Goal: Task Accomplishment & Management: Use online tool/utility

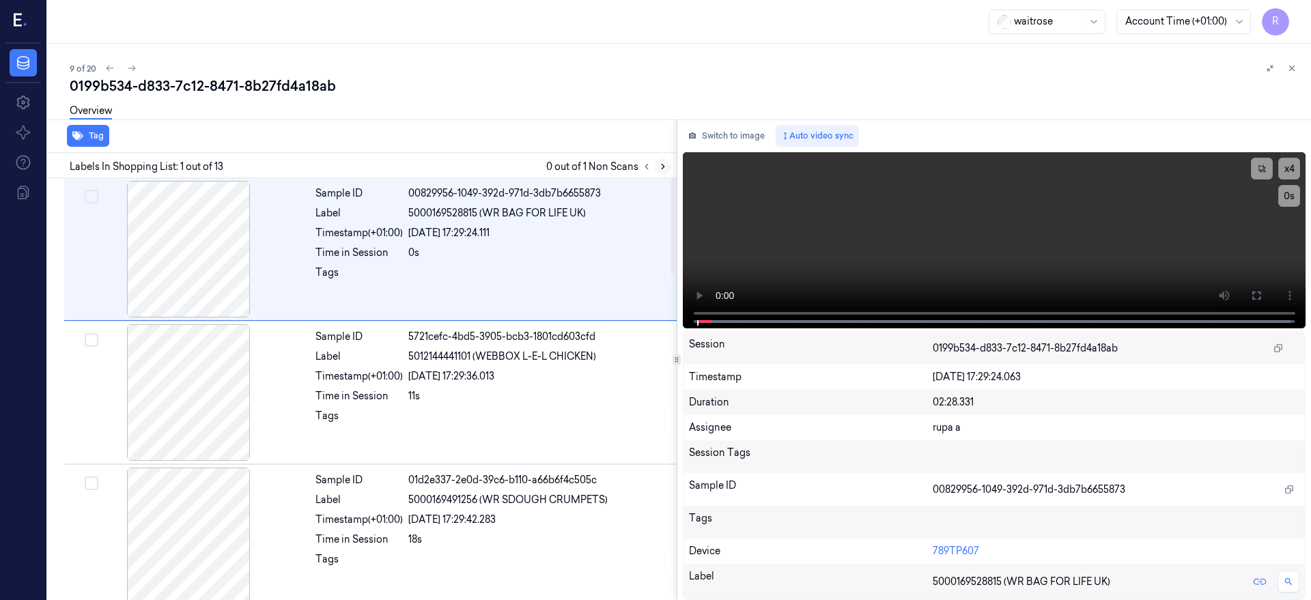
click at [668, 166] on icon at bounding box center [663, 167] width 10 height 10
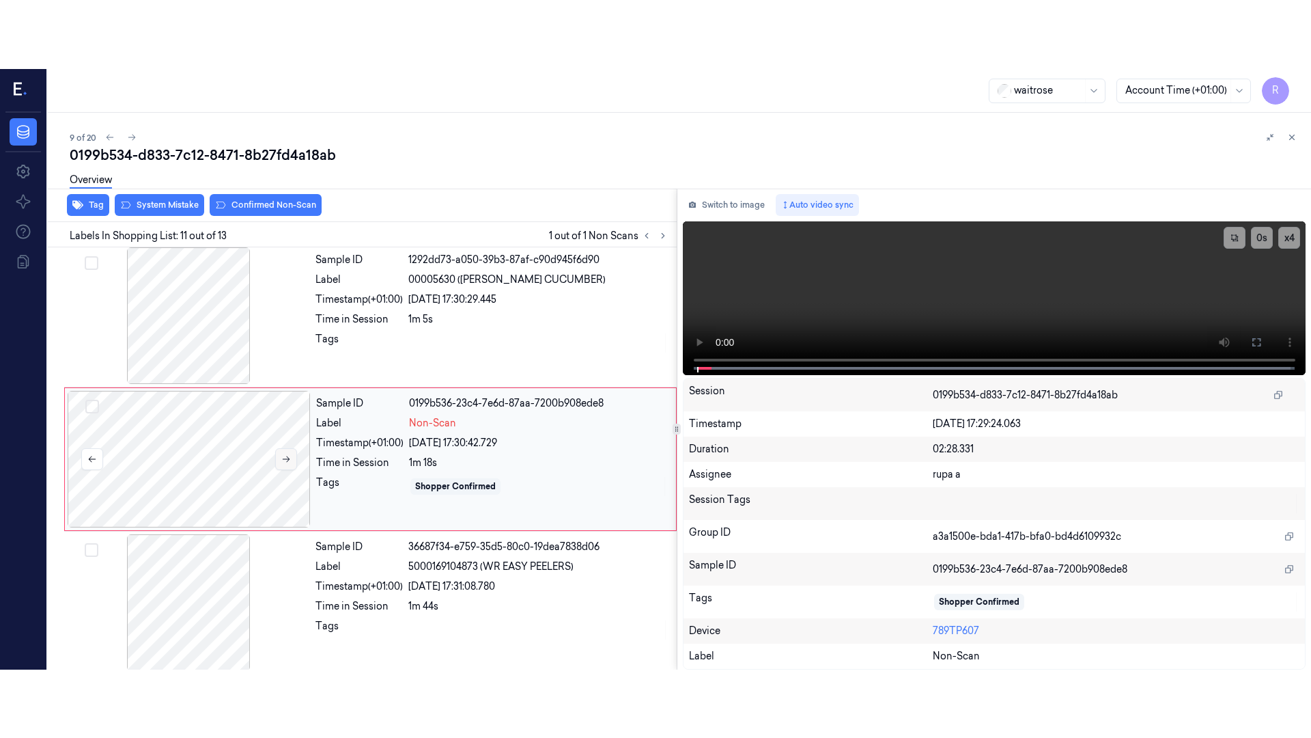
scroll to position [1294, 0]
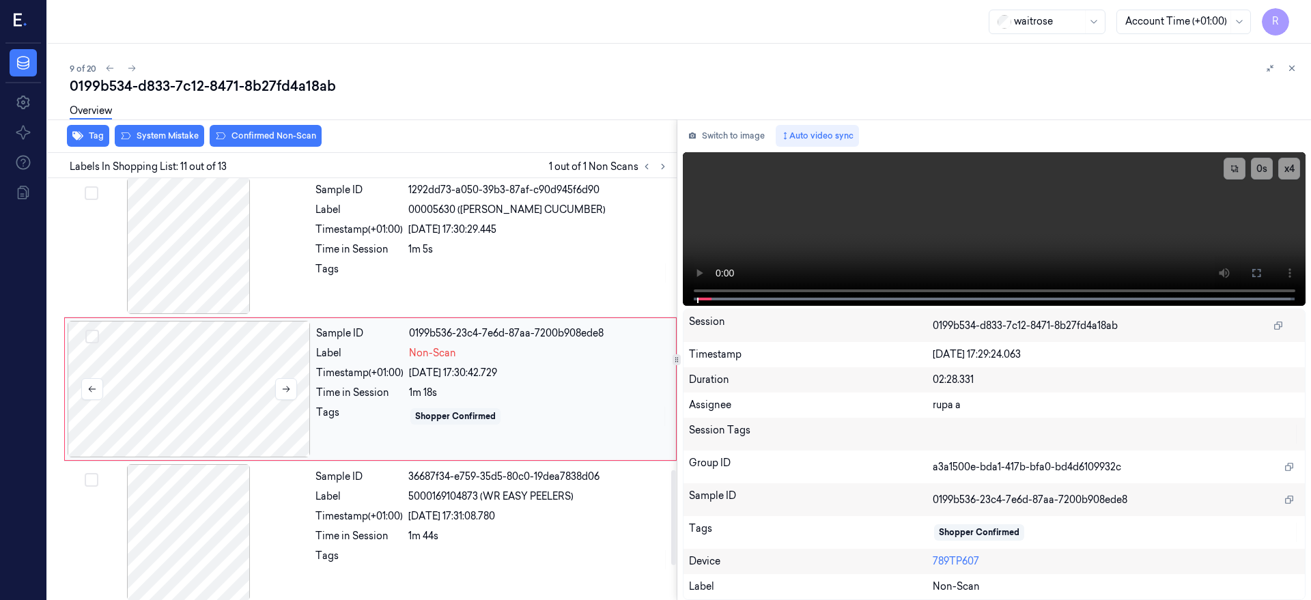
click at [178, 397] on div at bounding box center [189, 389] width 243 height 137
click at [1267, 272] on button at bounding box center [1257, 273] width 22 height 22
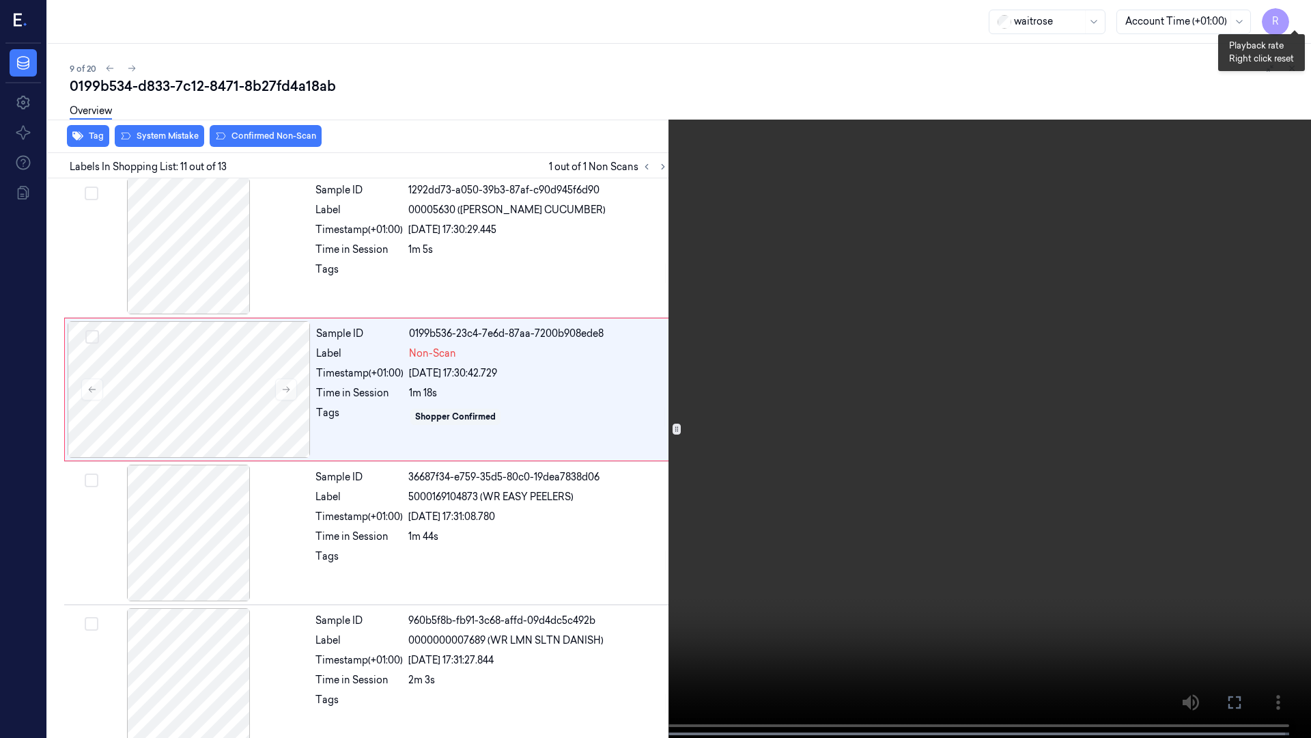
click at [1295, 13] on button "x 4" at bounding box center [1295, 16] width 22 height 22
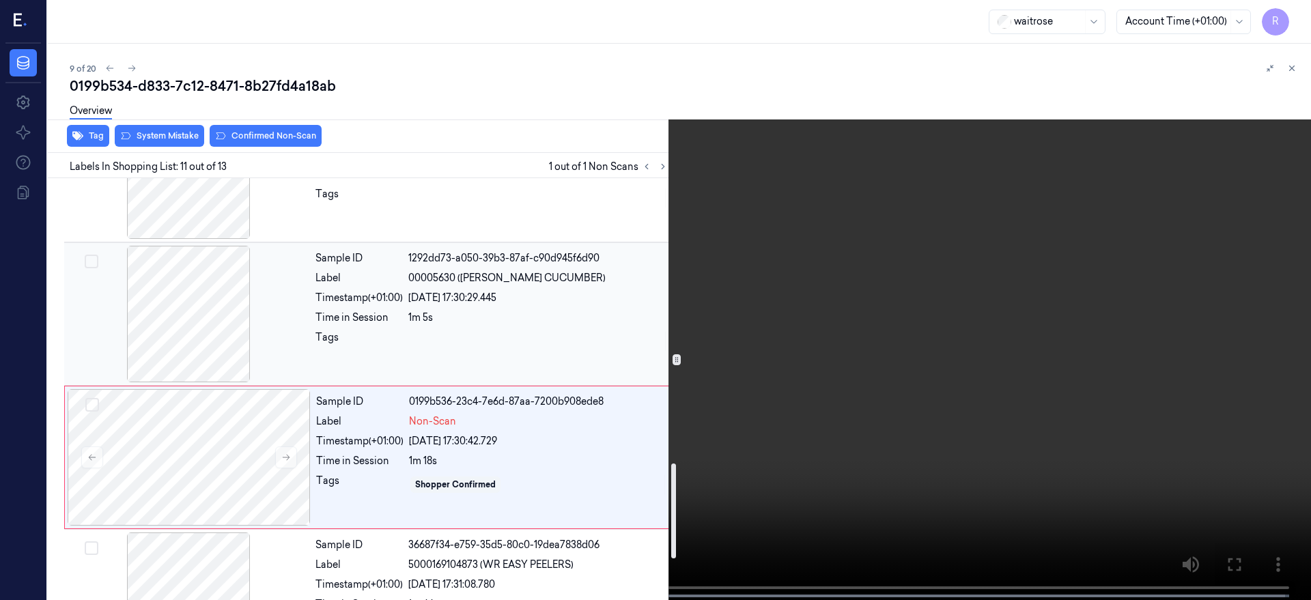
scroll to position [1446, 0]
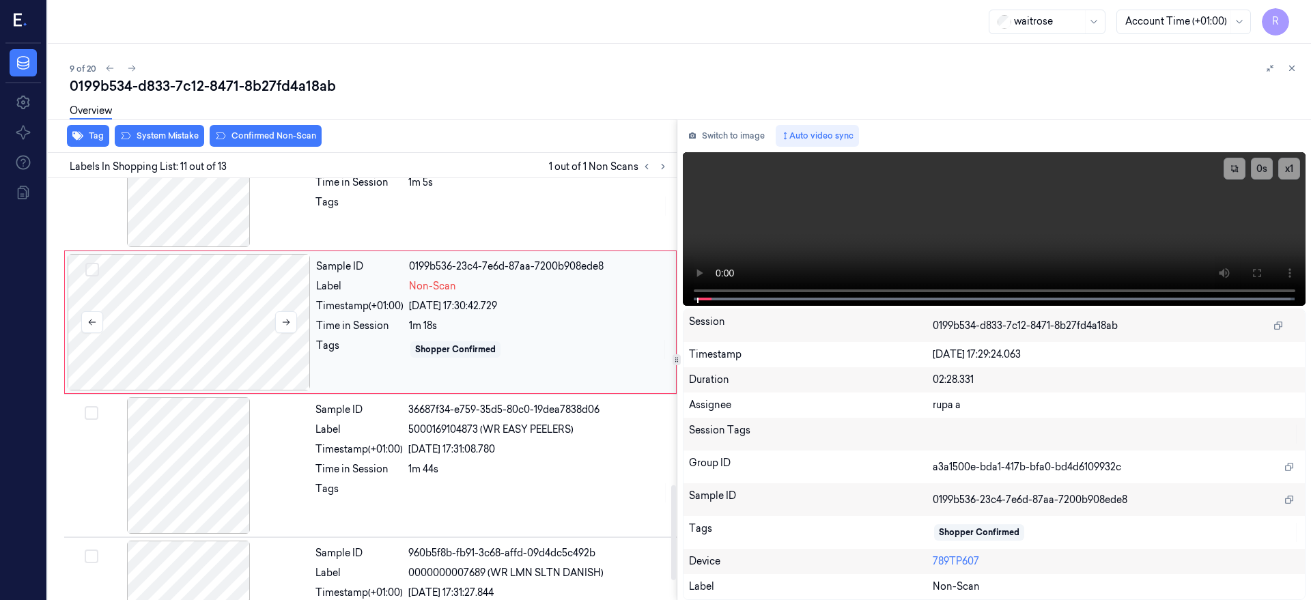
click at [193, 330] on div at bounding box center [189, 322] width 243 height 137
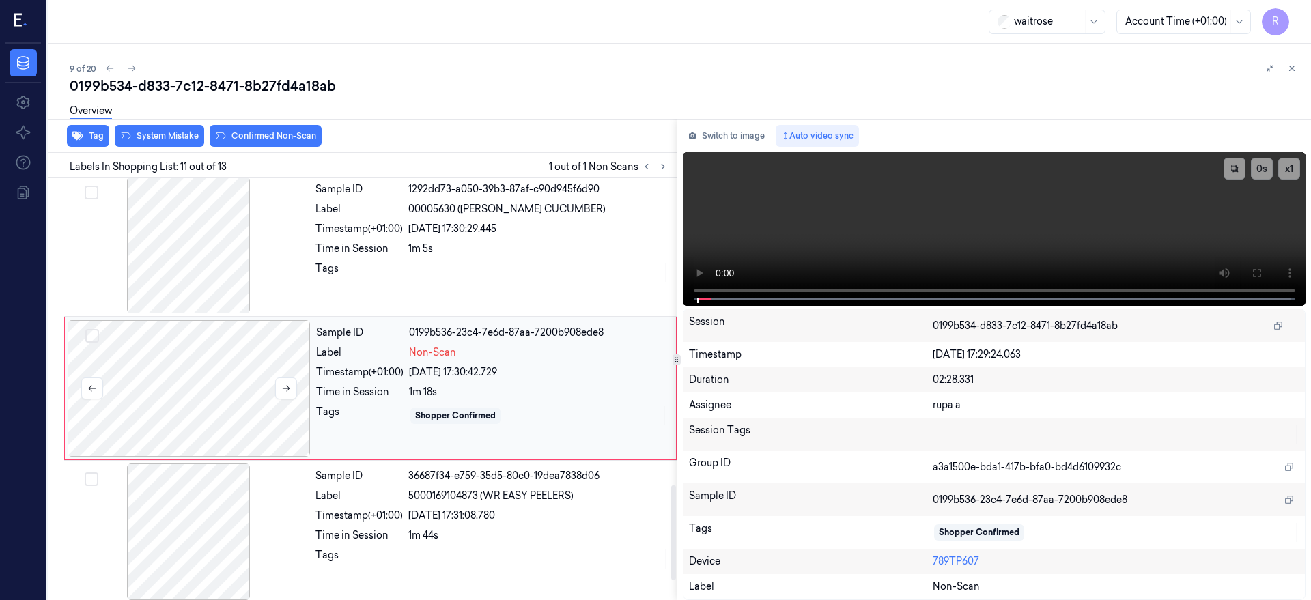
scroll to position [1294, 0]
click at [294, 386] on button at bounding box center [286, 389] width 22 height 22
click at [293, 386] on button at bounding box center [286, 389] width 22 height 22
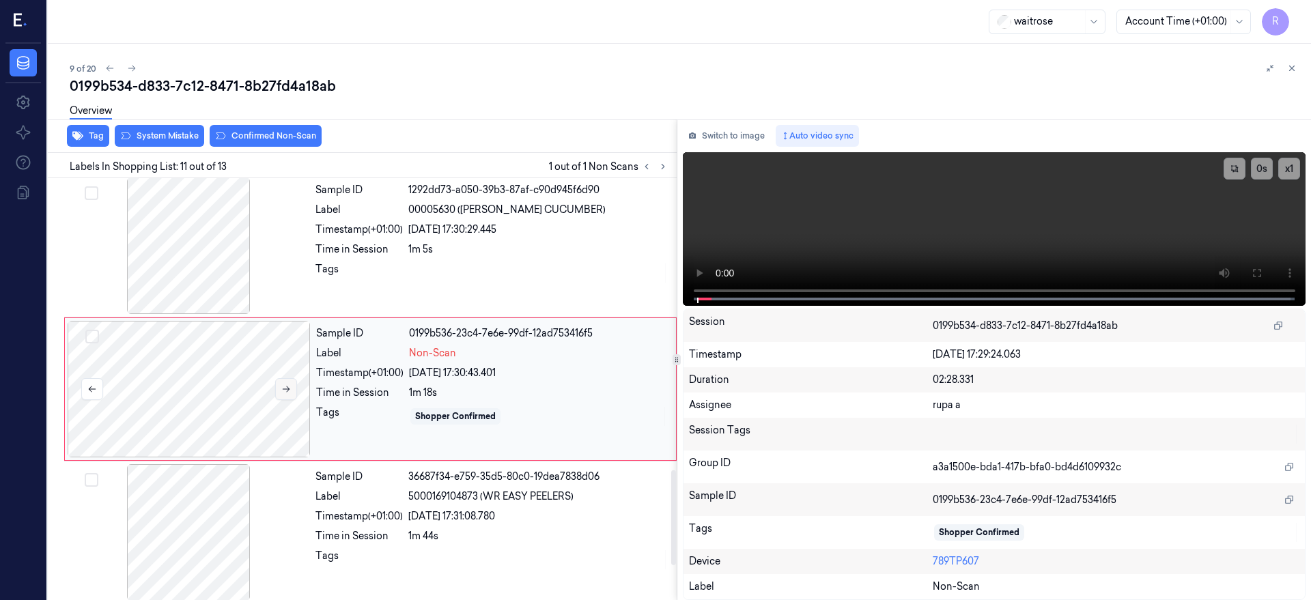
click at [293, 386] on button at bounding box center [286, 389] width 22 height 22
click at [288, 386] on icon at bounding box center [286, 389] width 10 height 10
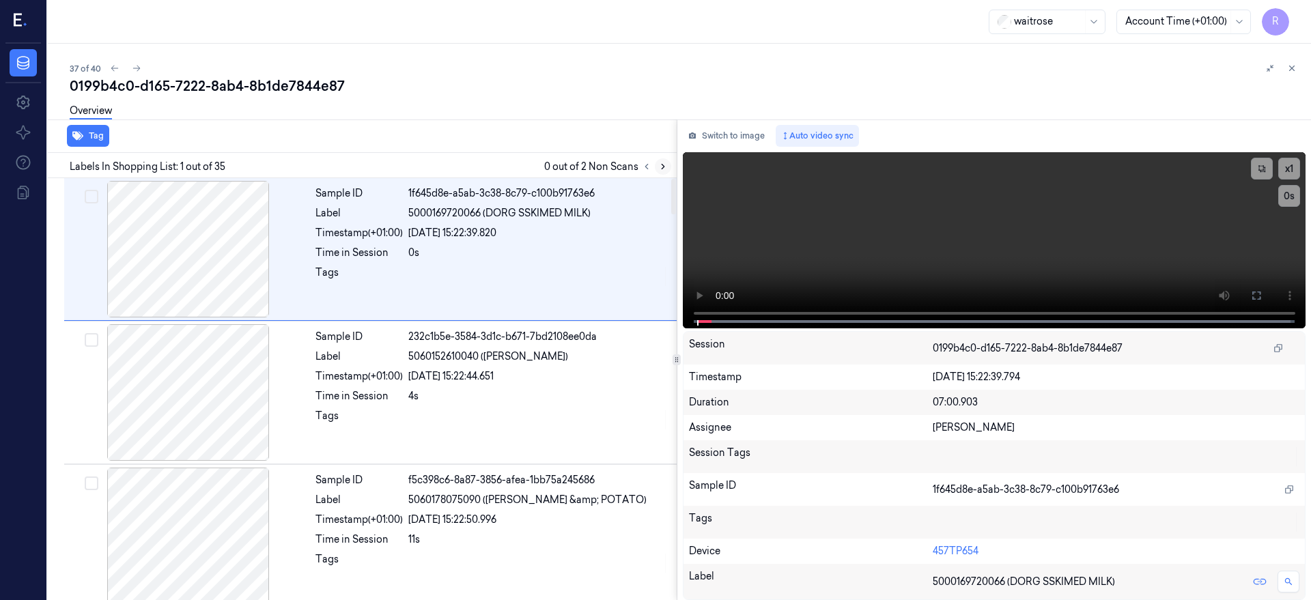
click at [668, 165] on icon at bounding box center [663, 167] width 10 height 10
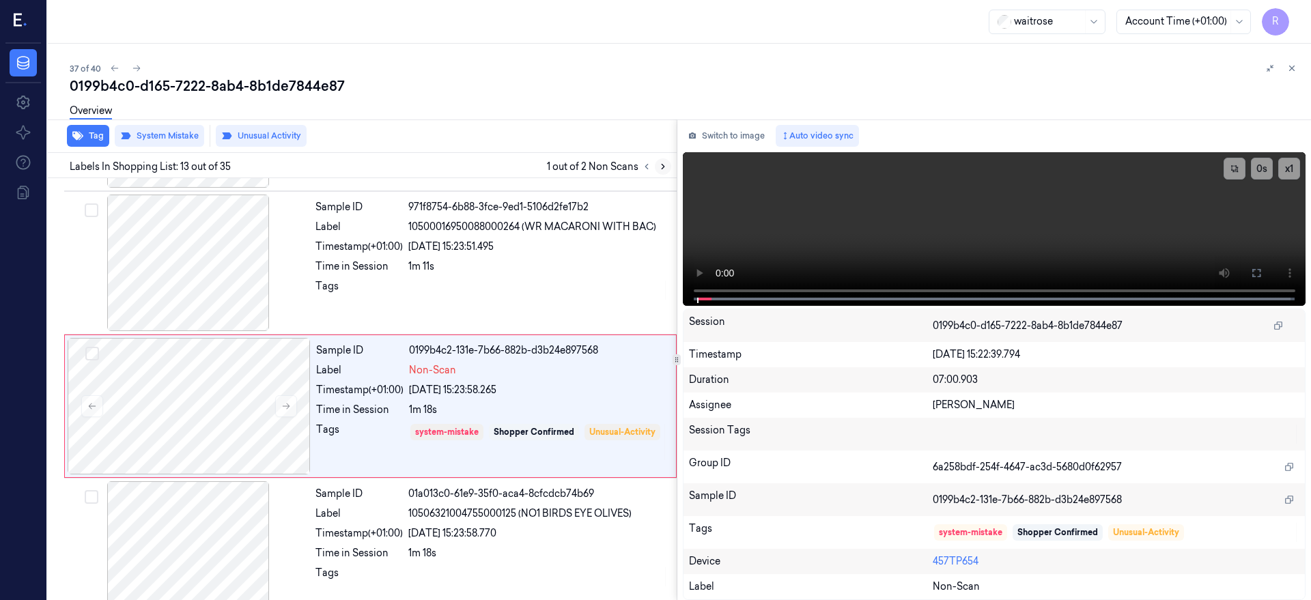
scroll to position [1581, 0]
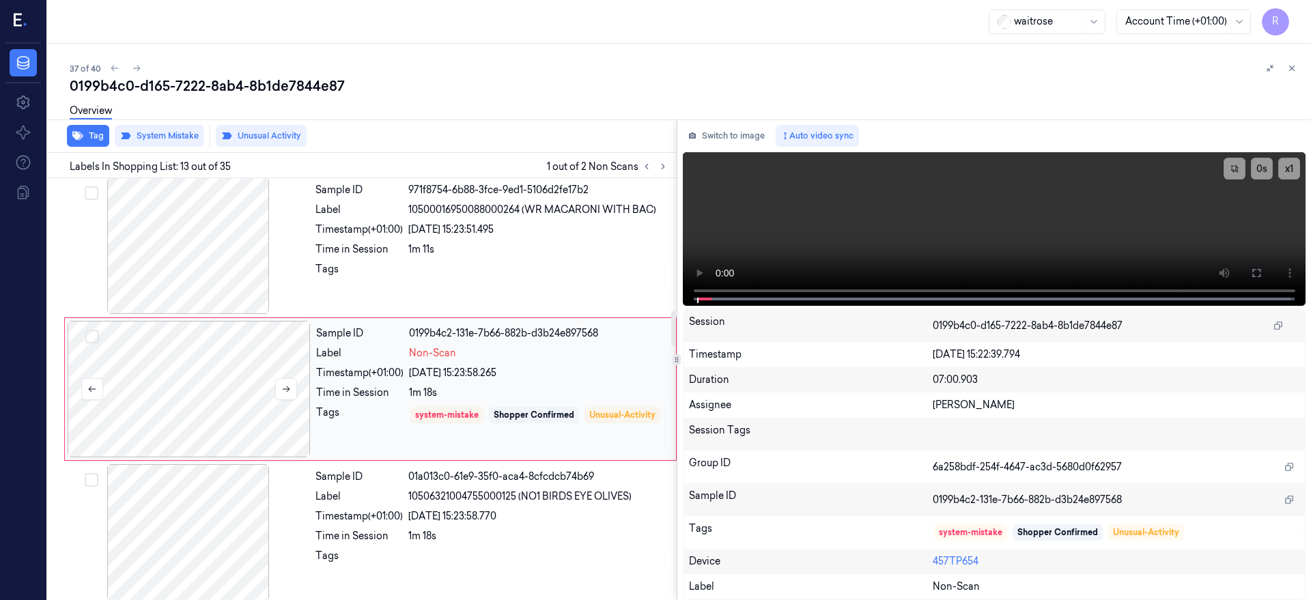
click at [173, 391] on div at bounding box center [189, 389] width 243 height 137
click at [284, 391] on icon at bounding box center [286, 389] width 10 height 10
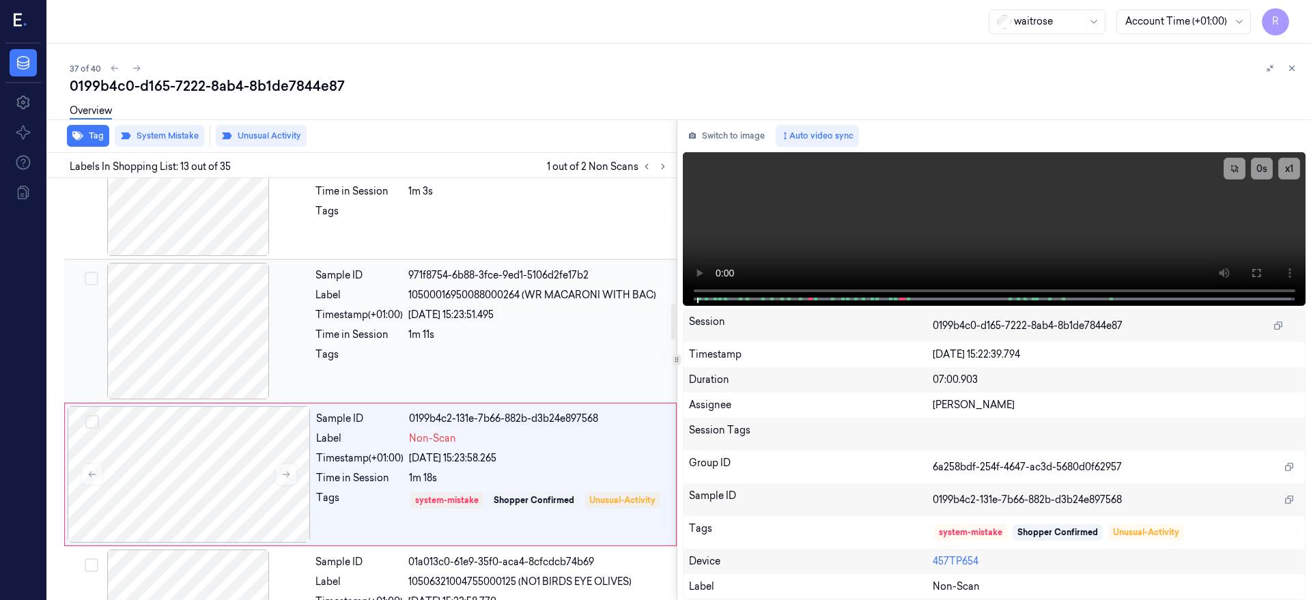
click at [219, 340] on div at bounding box center [188, 331] width 243 height 137
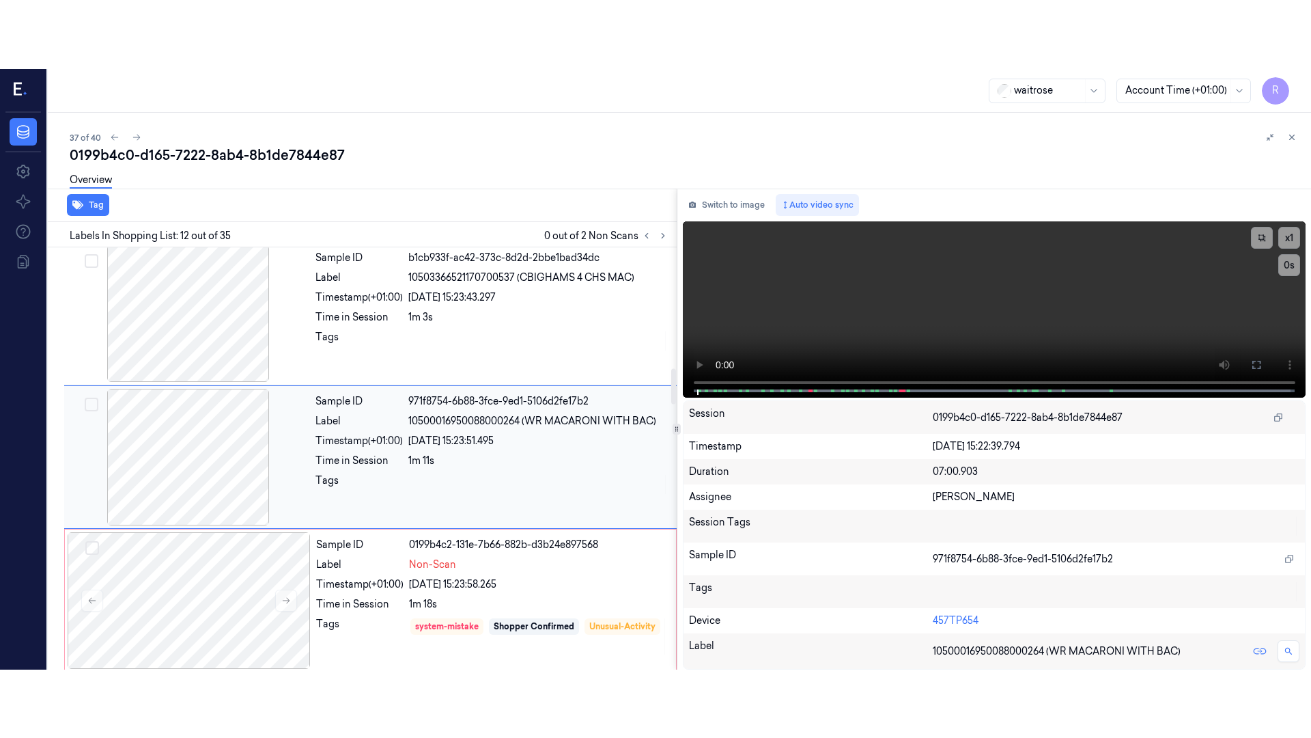
scroll to position [1437, 0]
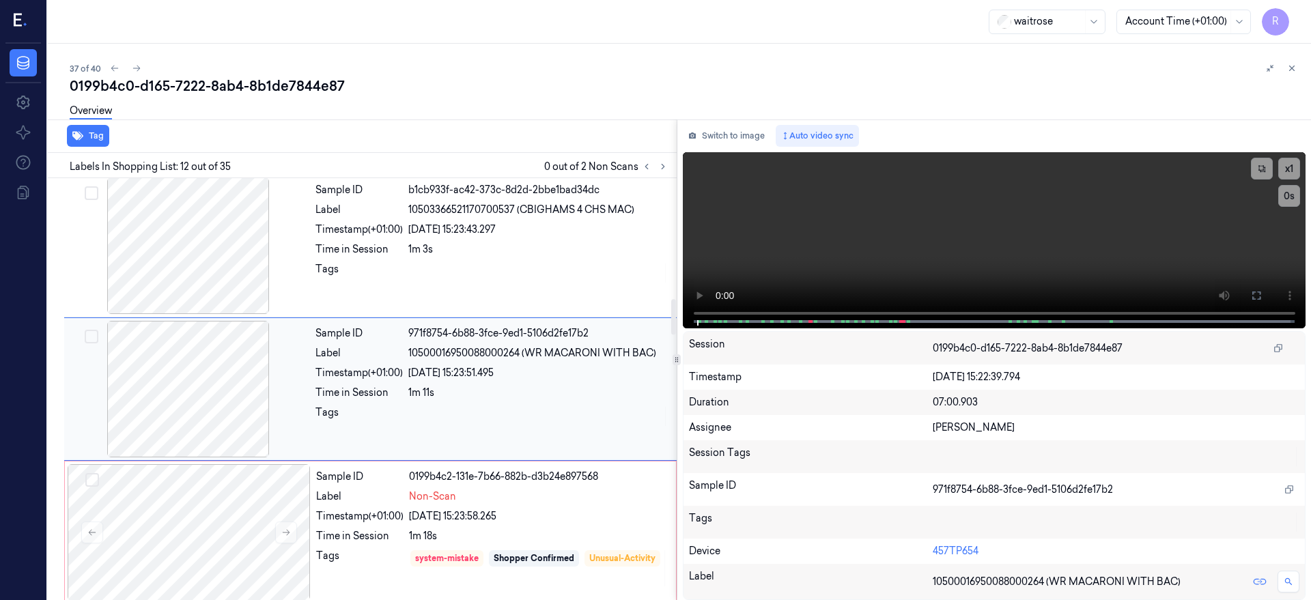
click at [184, 381] on div at bounding box center [188, 389] width 243 height 137
click at [1267, 291] on button at bounding box center [1257, 296] width 22 height 22
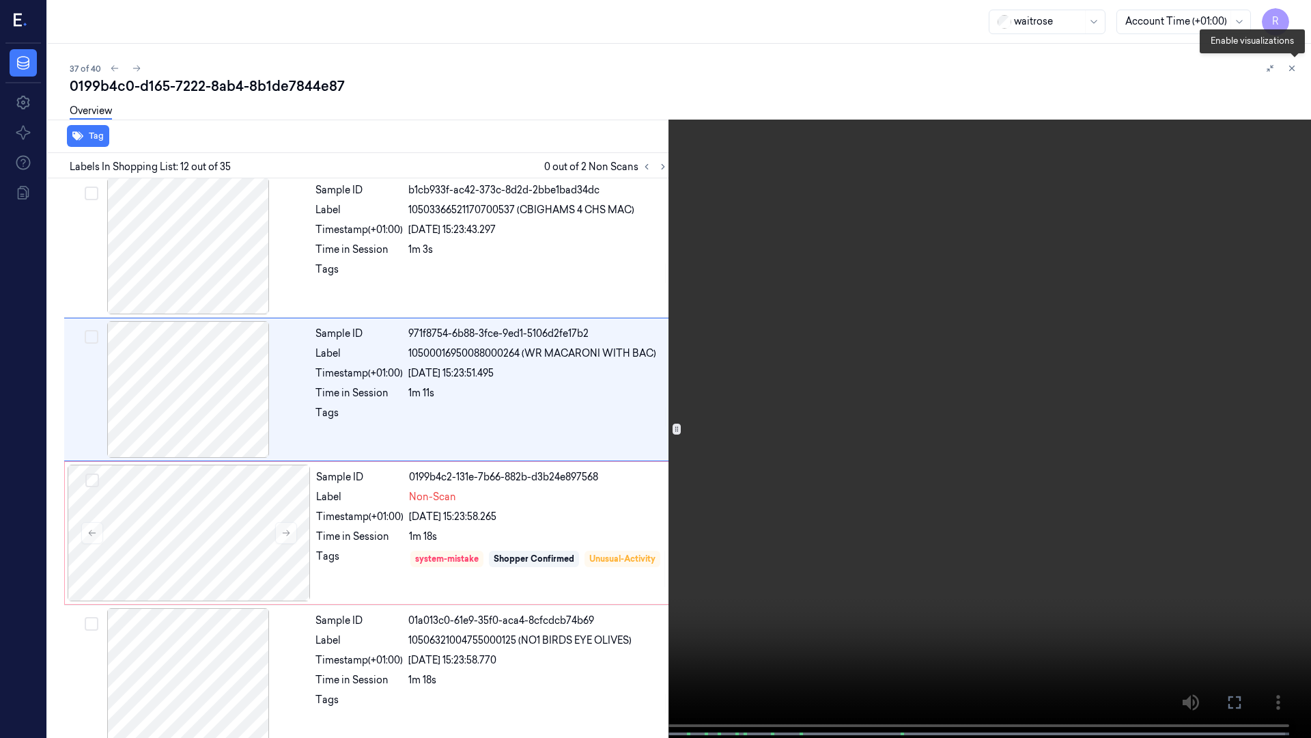
click at [1298, 67] on icon at bounding box center [1295, 71] width 10 height 10
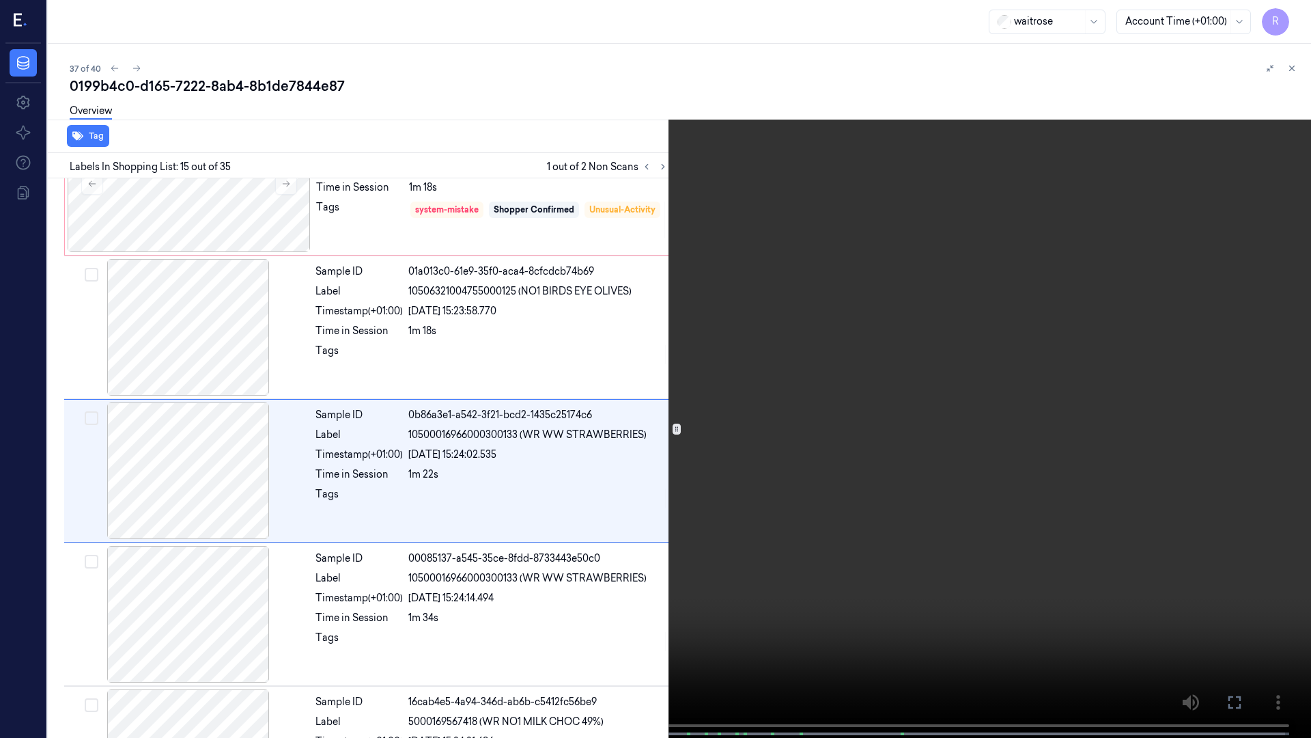
scroll to position [1799, 0]
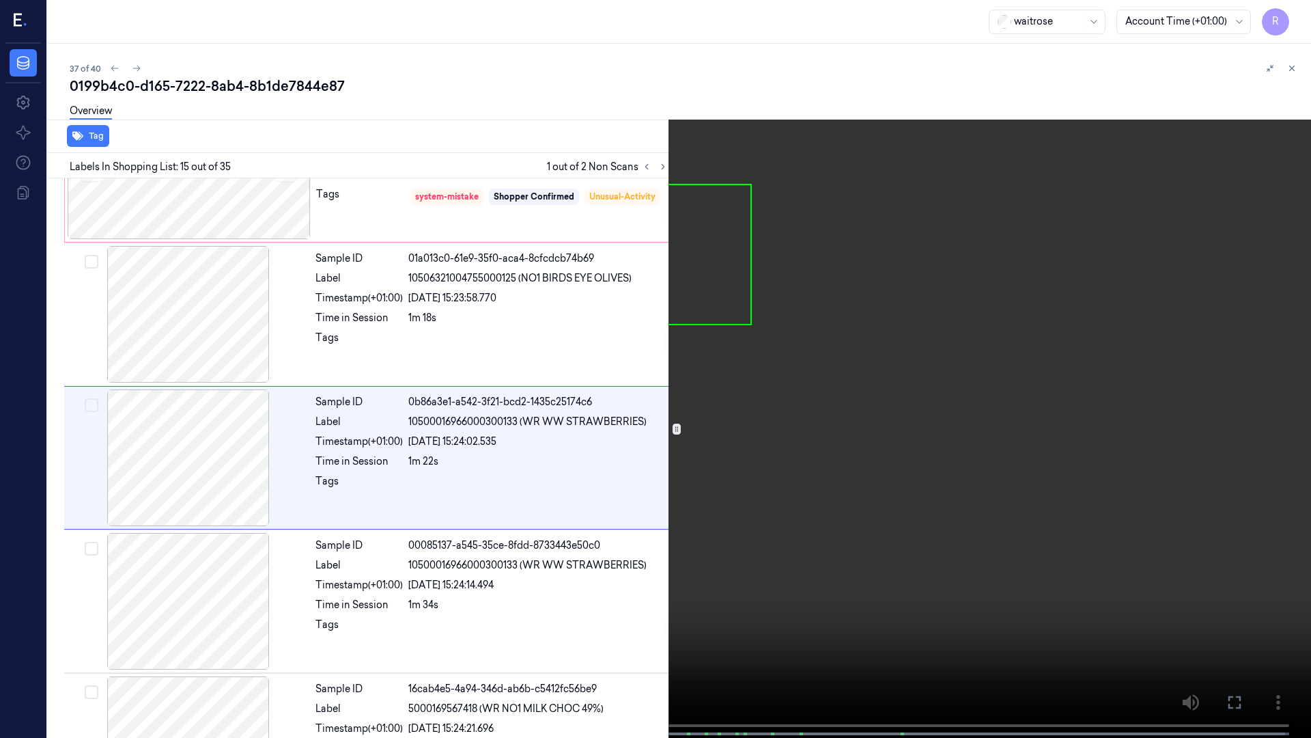
click at [262, 600] on span at bounding box center [262, 733] width 2 height 7
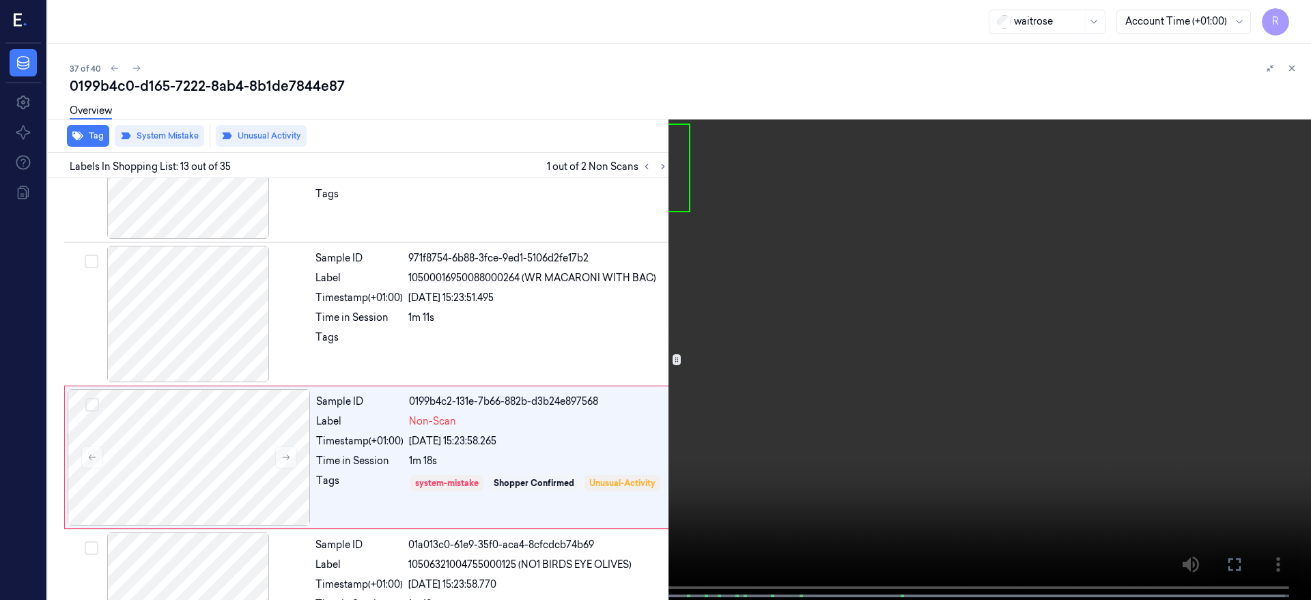
scroll to position [1581, 0]
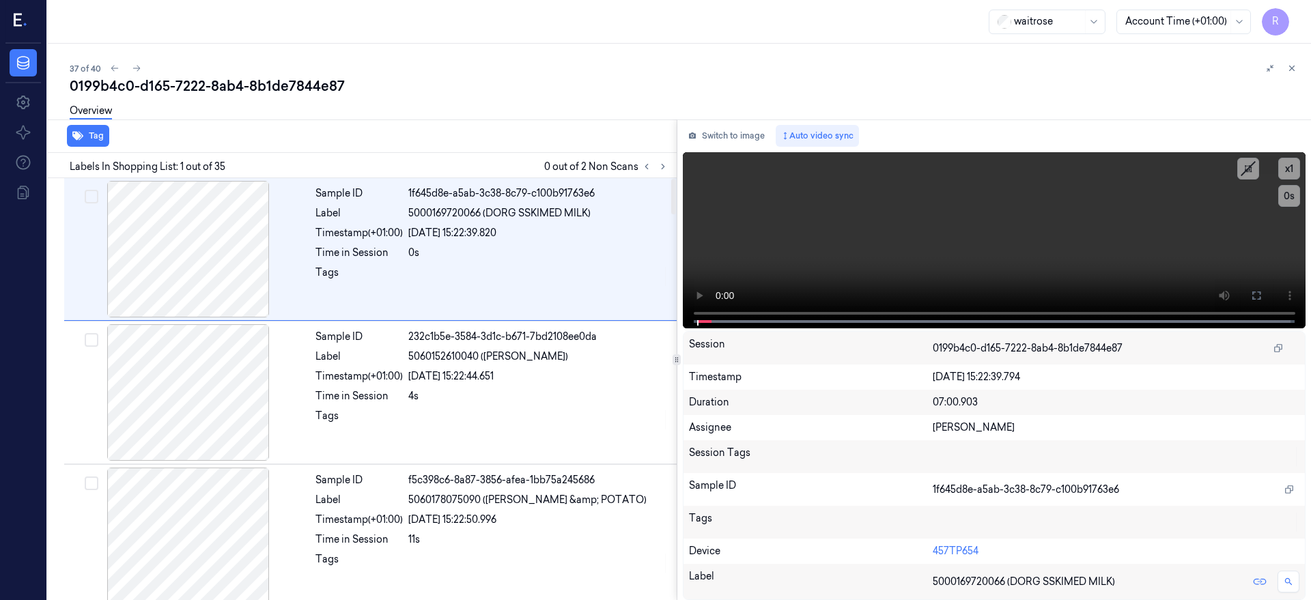
click at [763, 149] on div "Switch to image Auto video sync x 1 0 s Session 0199b4c0-d165-7222-8ab4-8b1de78…" at bounding box center [994, 360] width 634 height 481
click at [766, 141] on button "Switch to image" at bounding box center [726, 136] width 87 height 22
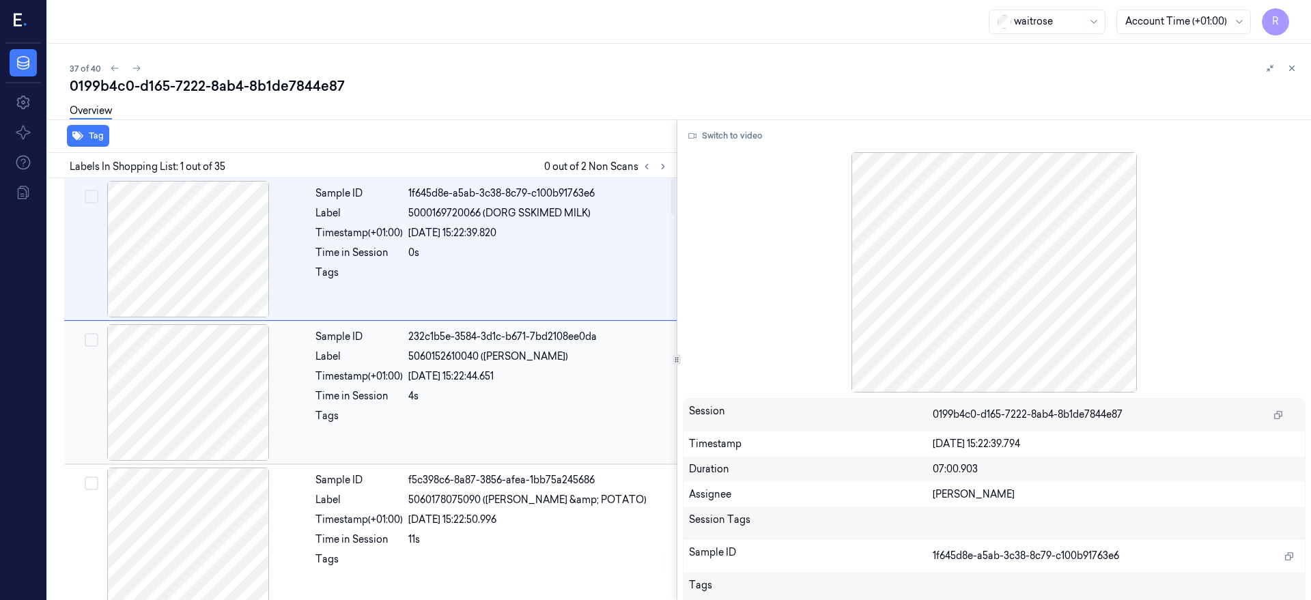
click at [214, 393] on div at bounding box center [188, 392] width 243 height 137
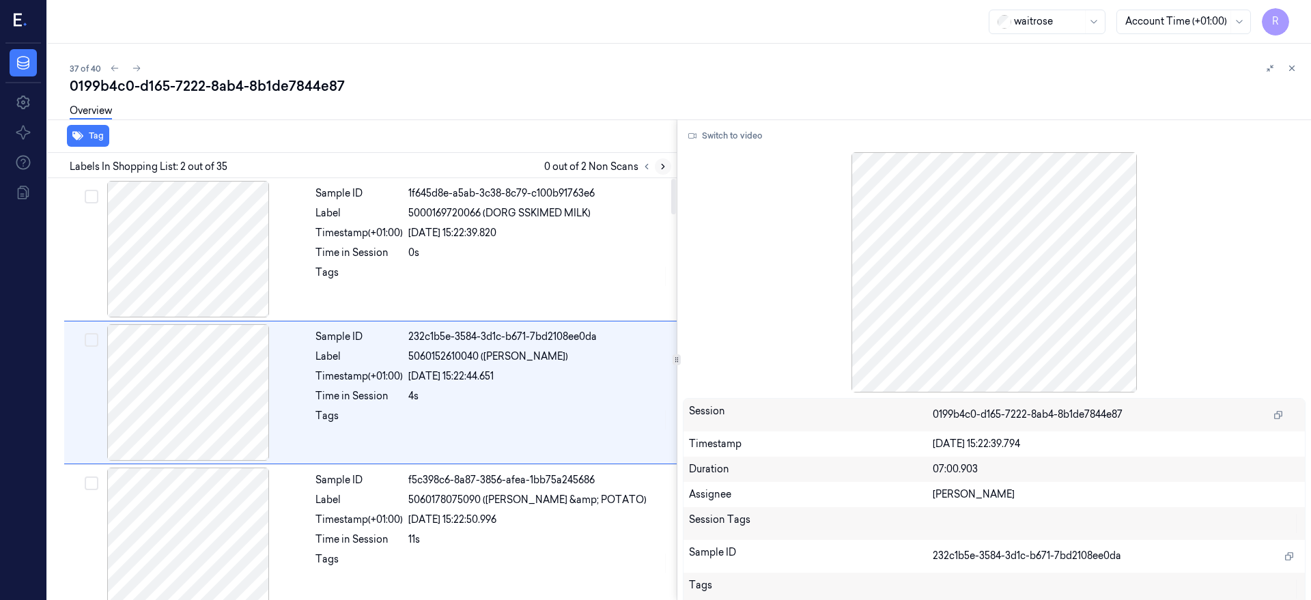
click at [668, 169] on icon at bounding box center [663, 167] width 10 height 10
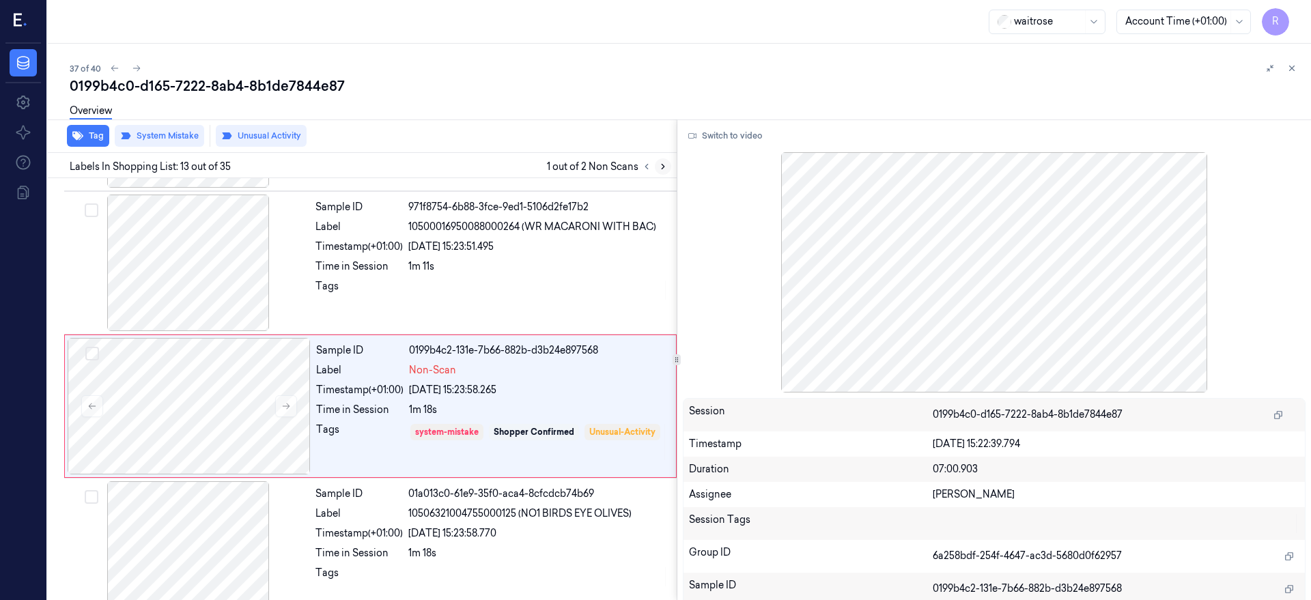
scroll to position [1581, 0]
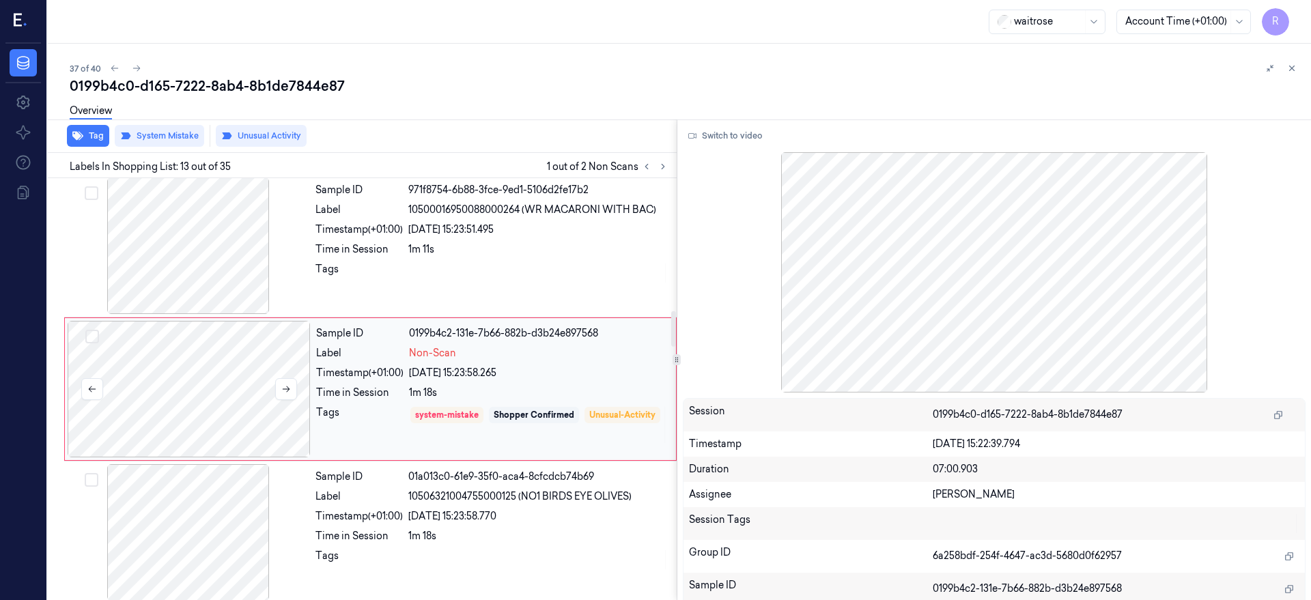
click at [201, 405] on div at bounding box center [189, 389] width 243 height 137
click at [289, 381] on button at bounding box center [286, 389] width 22 height 22
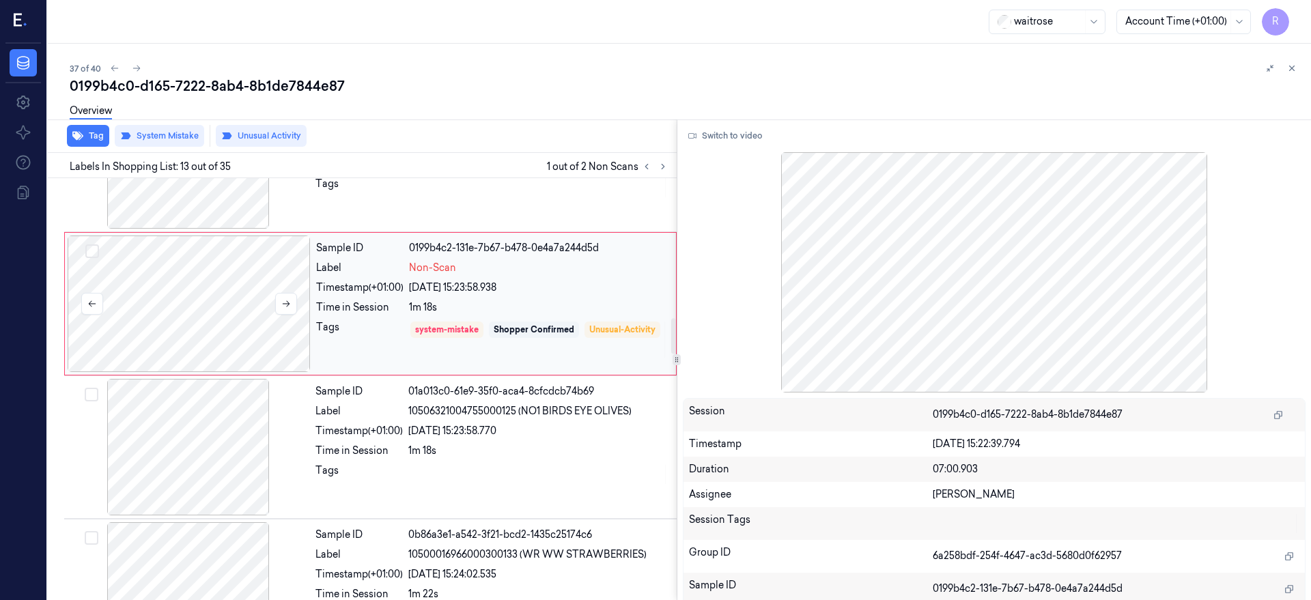
click at [219, 406] on div at bounding box center [188, 447] width 243 height 137
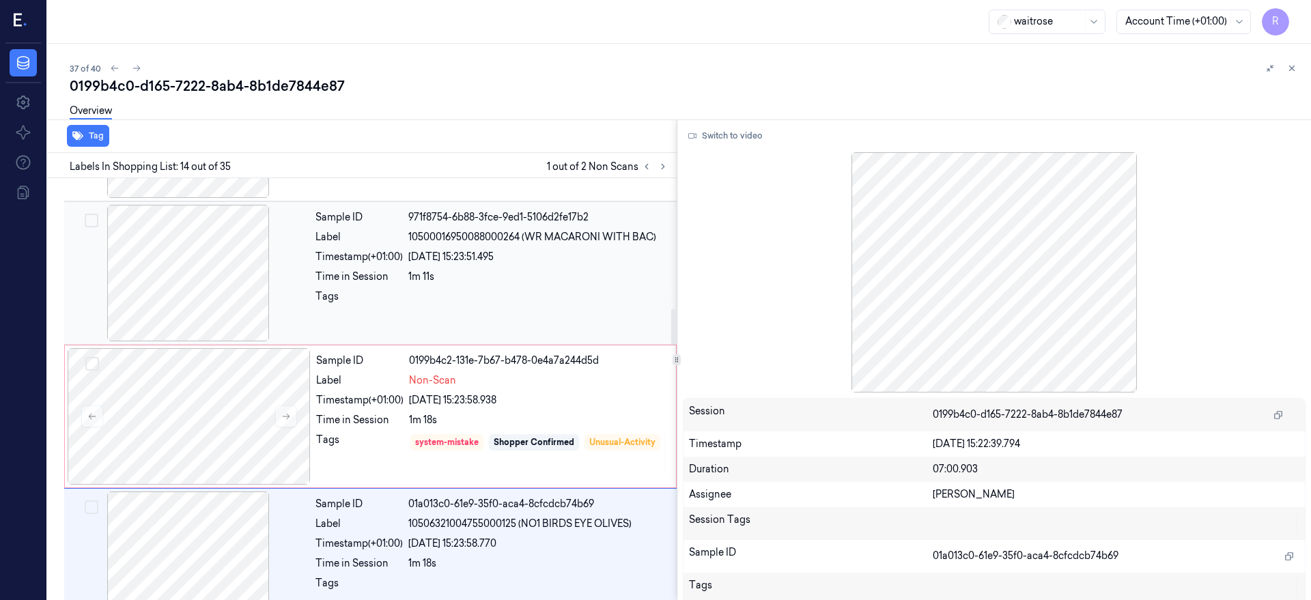
click at [188, 285] on div at bounding box center [188, 273] width 243 height 137
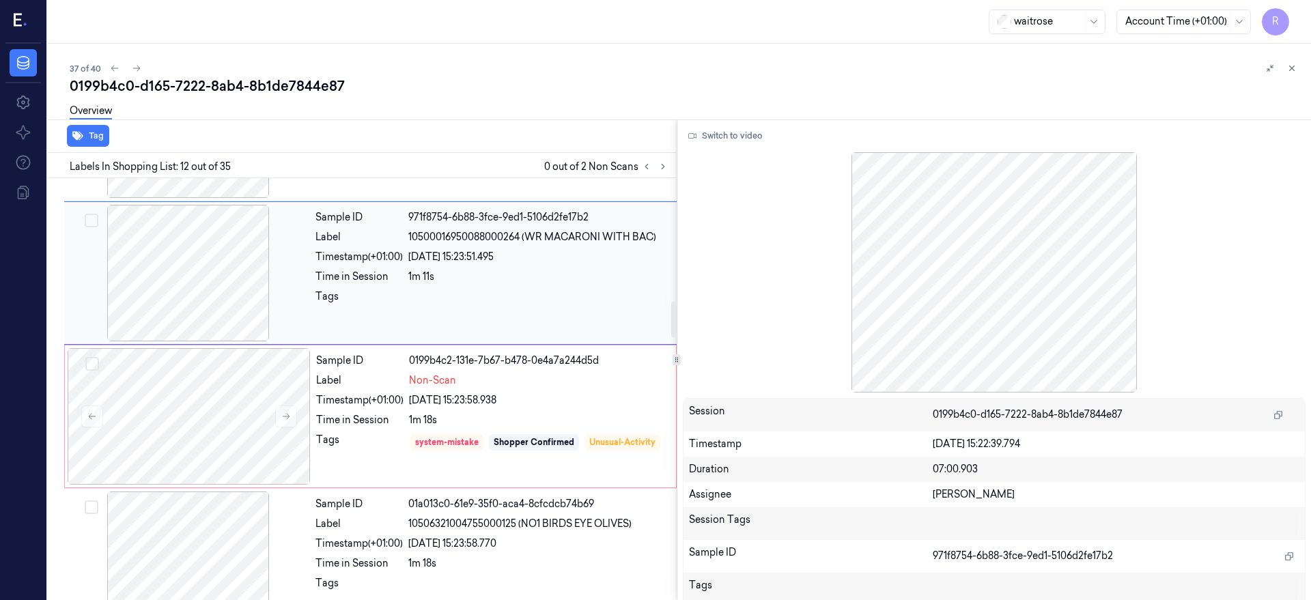
scroll to position [1437, 0]
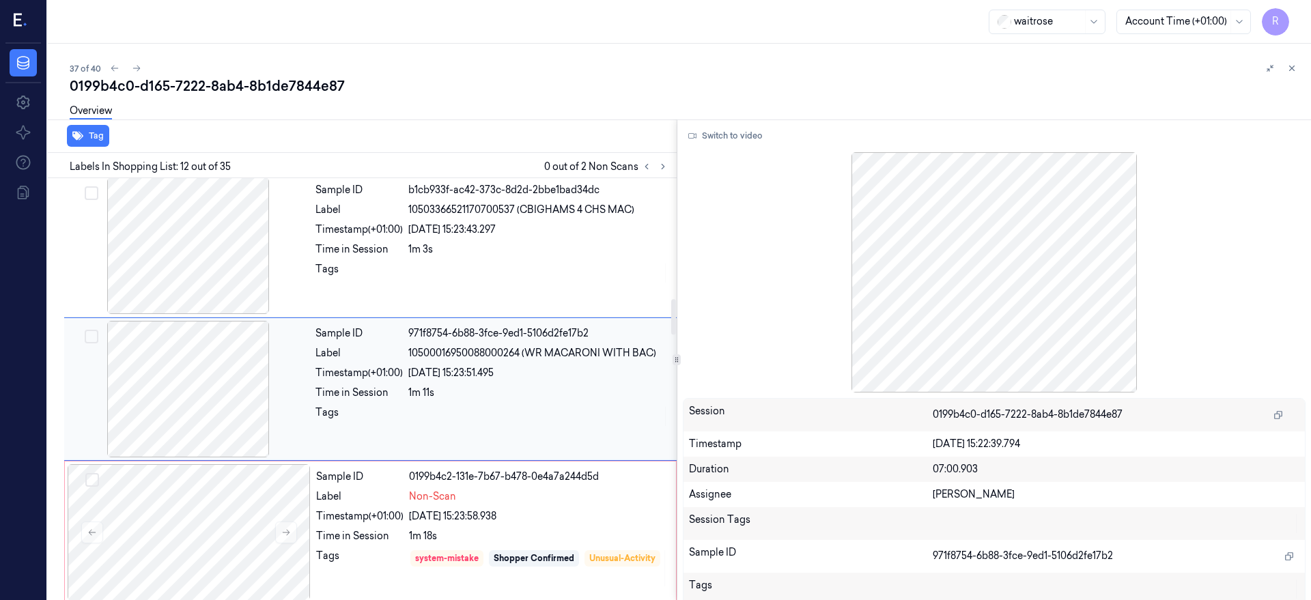
click at [197, 325] on div at bounding box center [188, 389] width 243 height 137
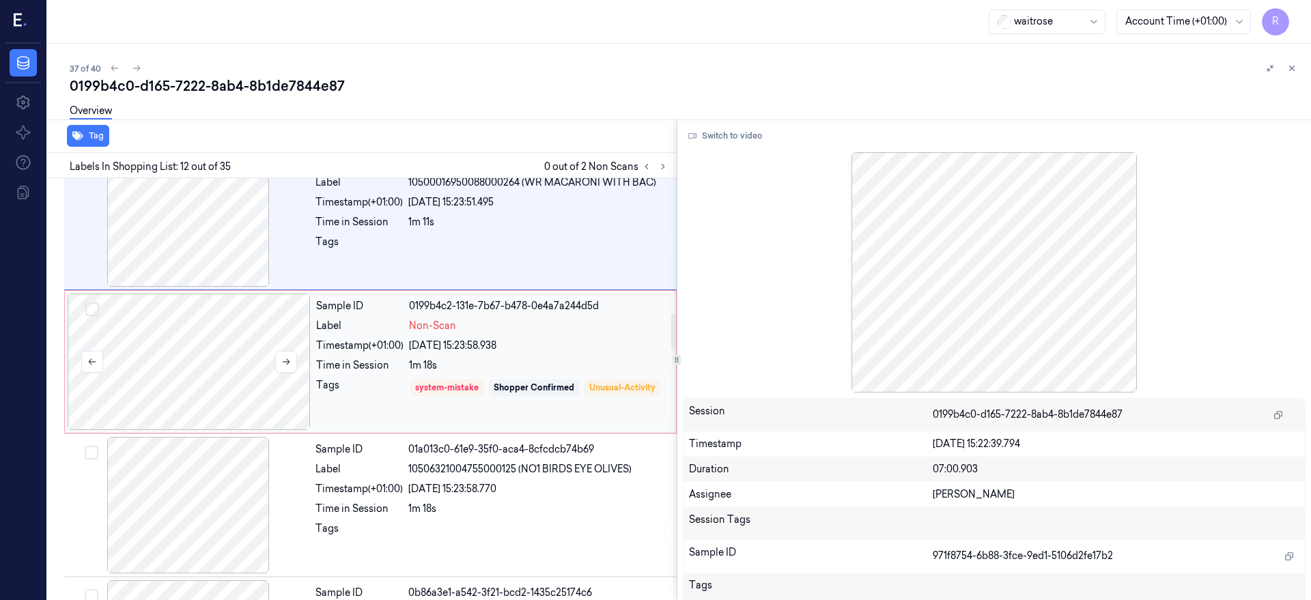
click at [198, 339] on div at bounding box center [189, 362] width 243 height 137
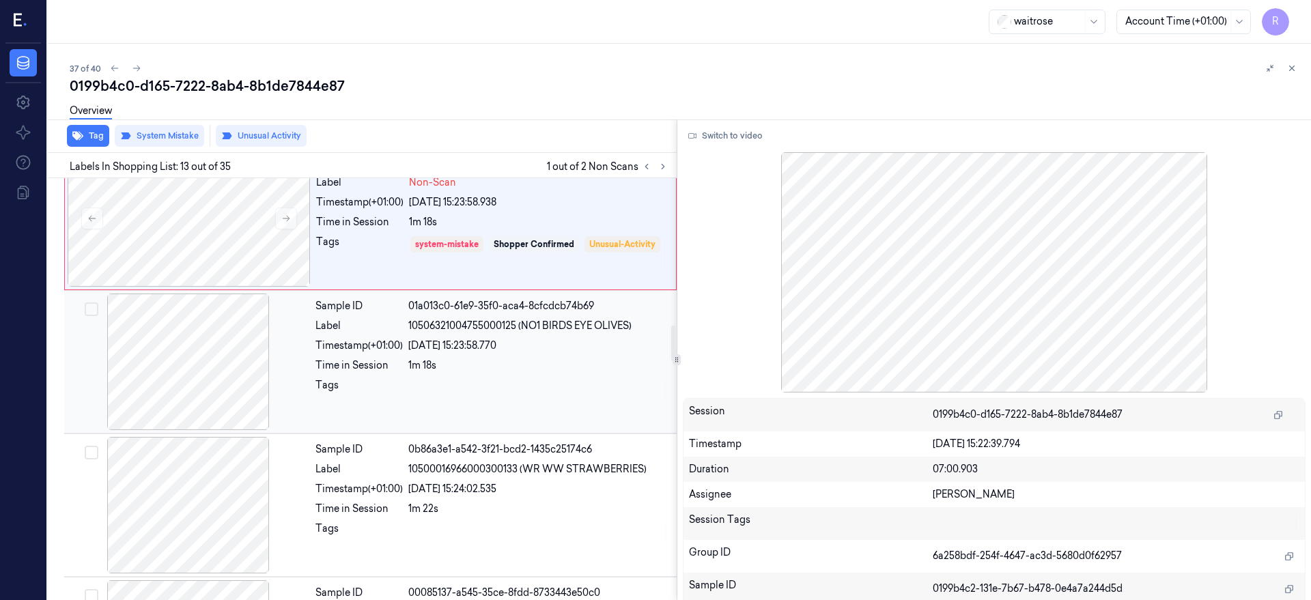
click at [208, 359] on div at bounding box center [188, 362] width 243 height 137
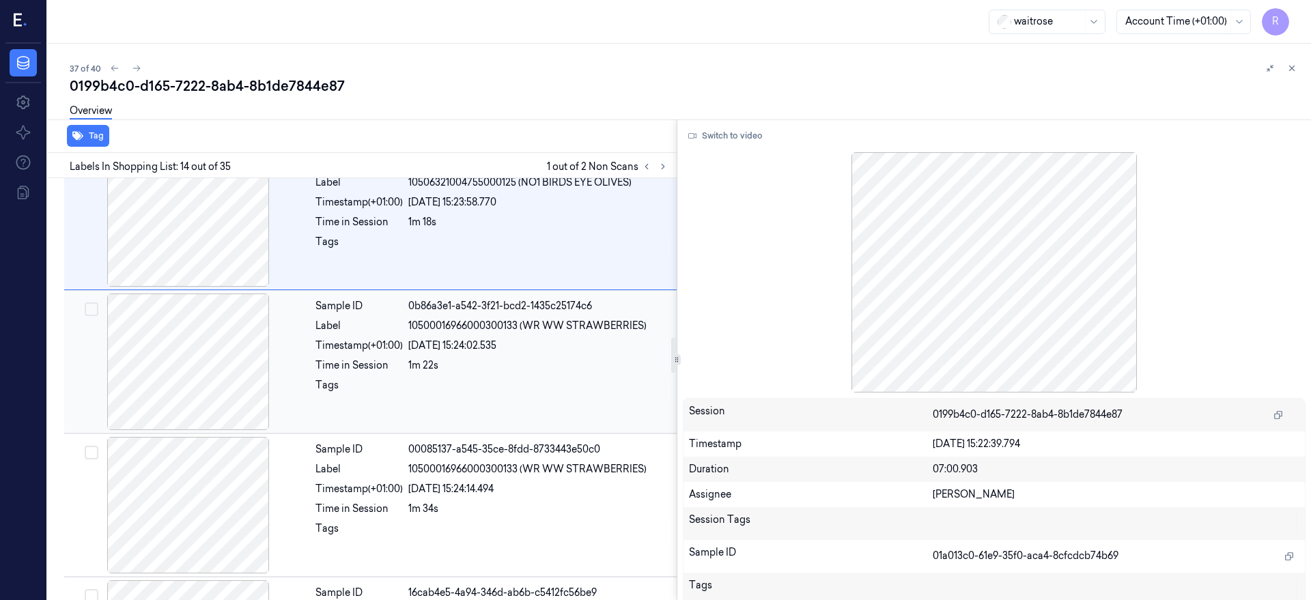
click at [214, 384] on div at bounding box center [188, 362] width 243 height 137
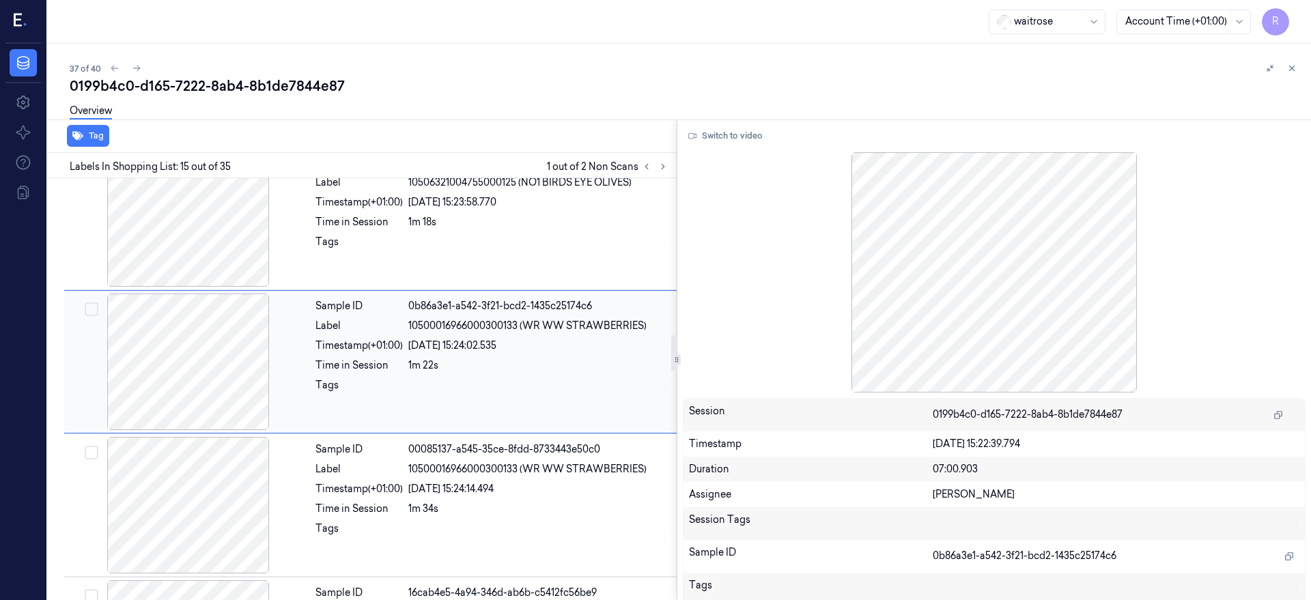
scroll to position [1868, 0]
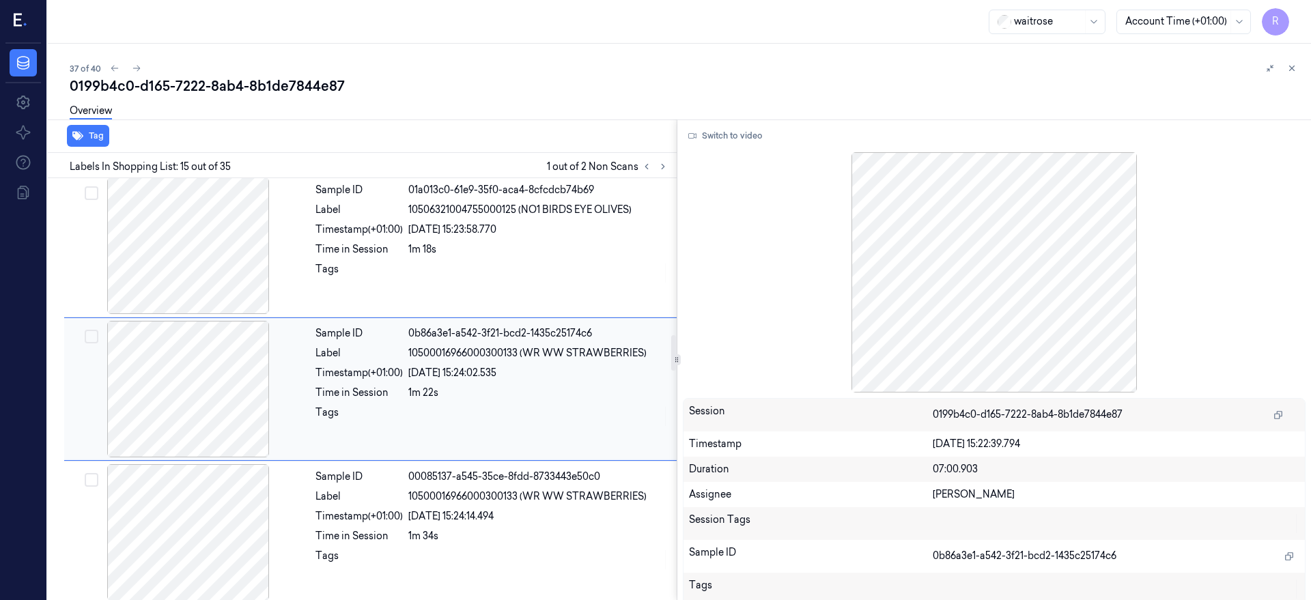
click at [214, 384] on div at bounding box center [188, 389] width 243 height 137
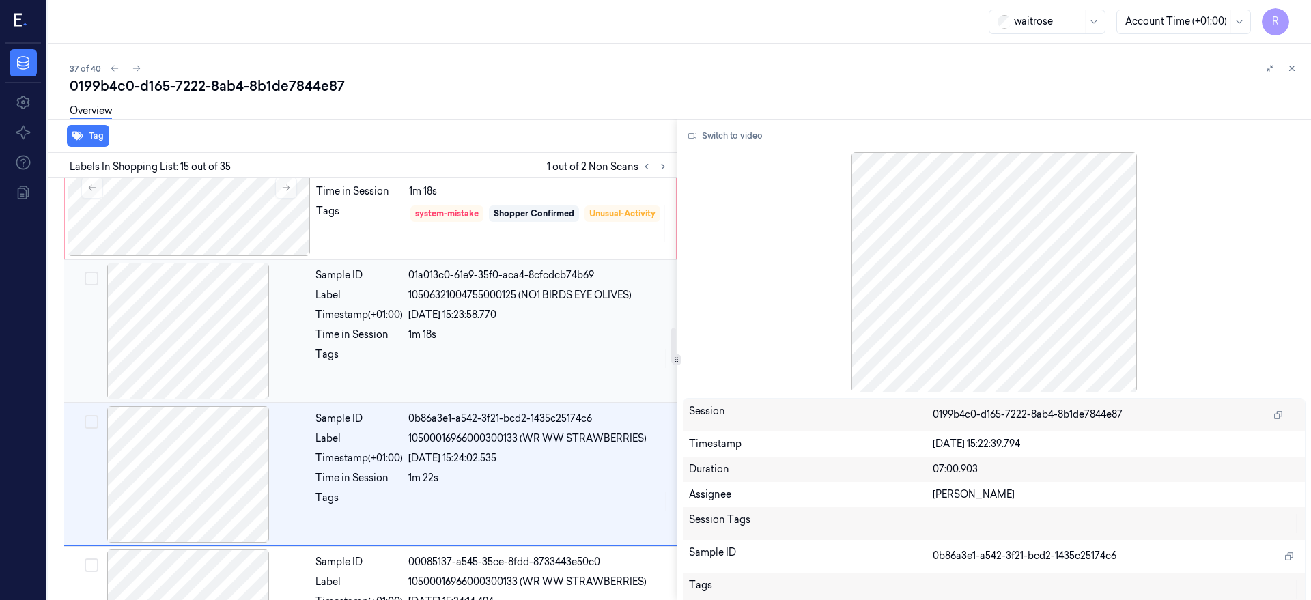
click at [197, 353] on div at bounding box center [188, 331] width 243 height 137
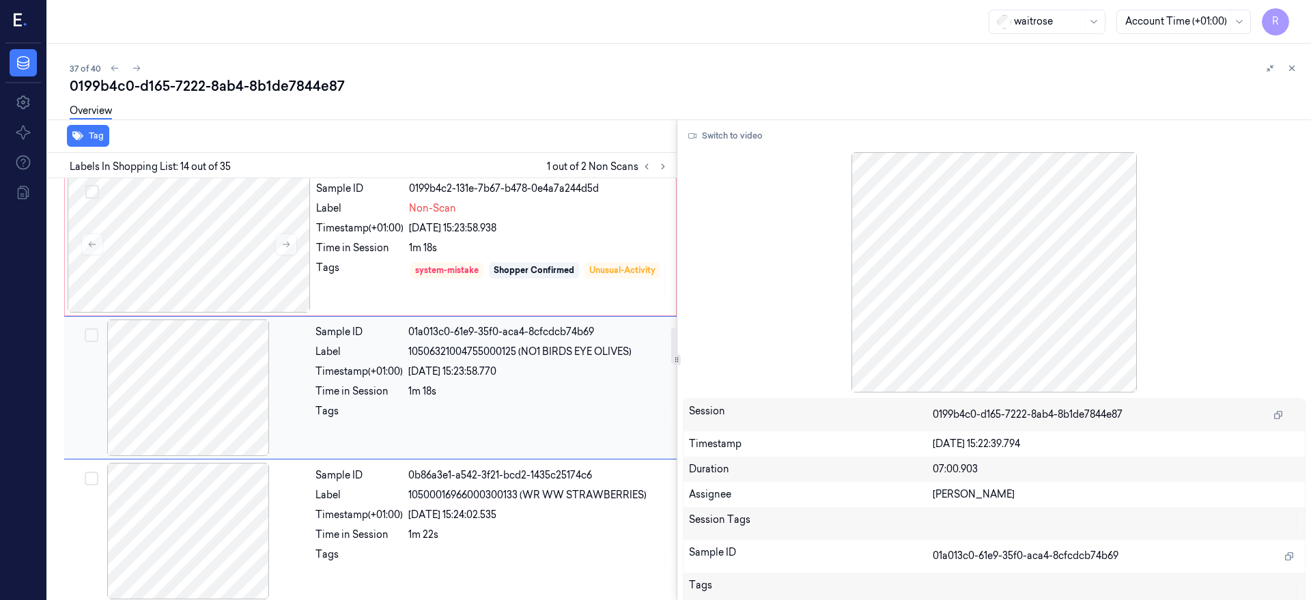
scroll to position [1724, 0]
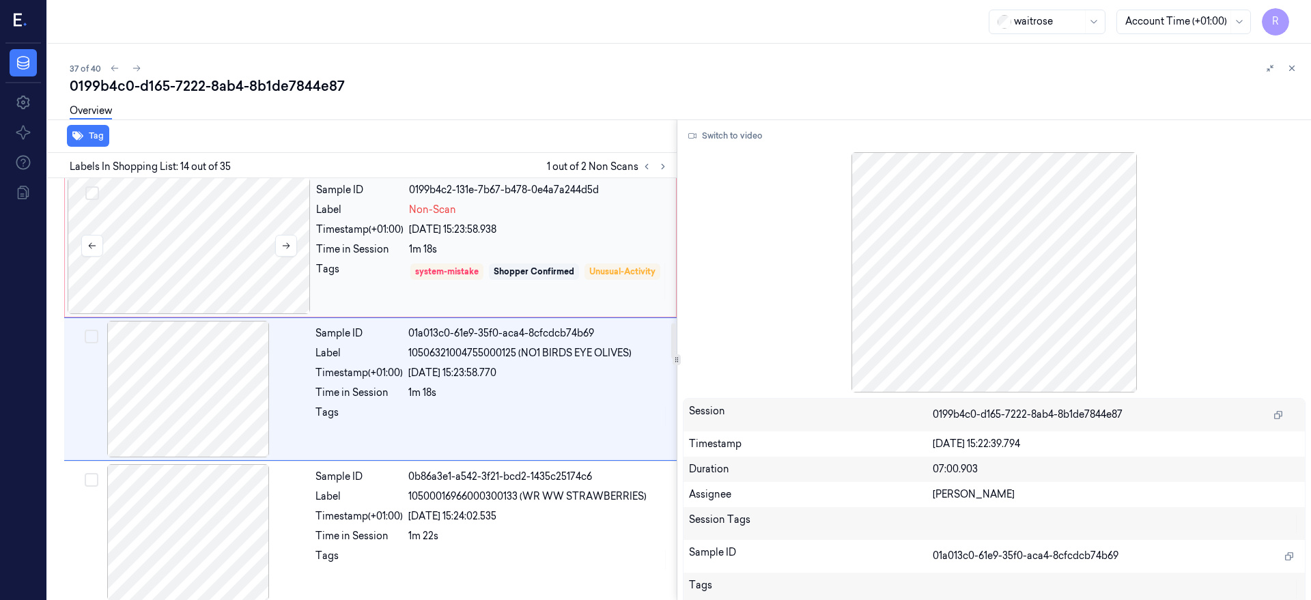
click at [216, 262] on div at bounding box center [189, 246] width 243 height 137
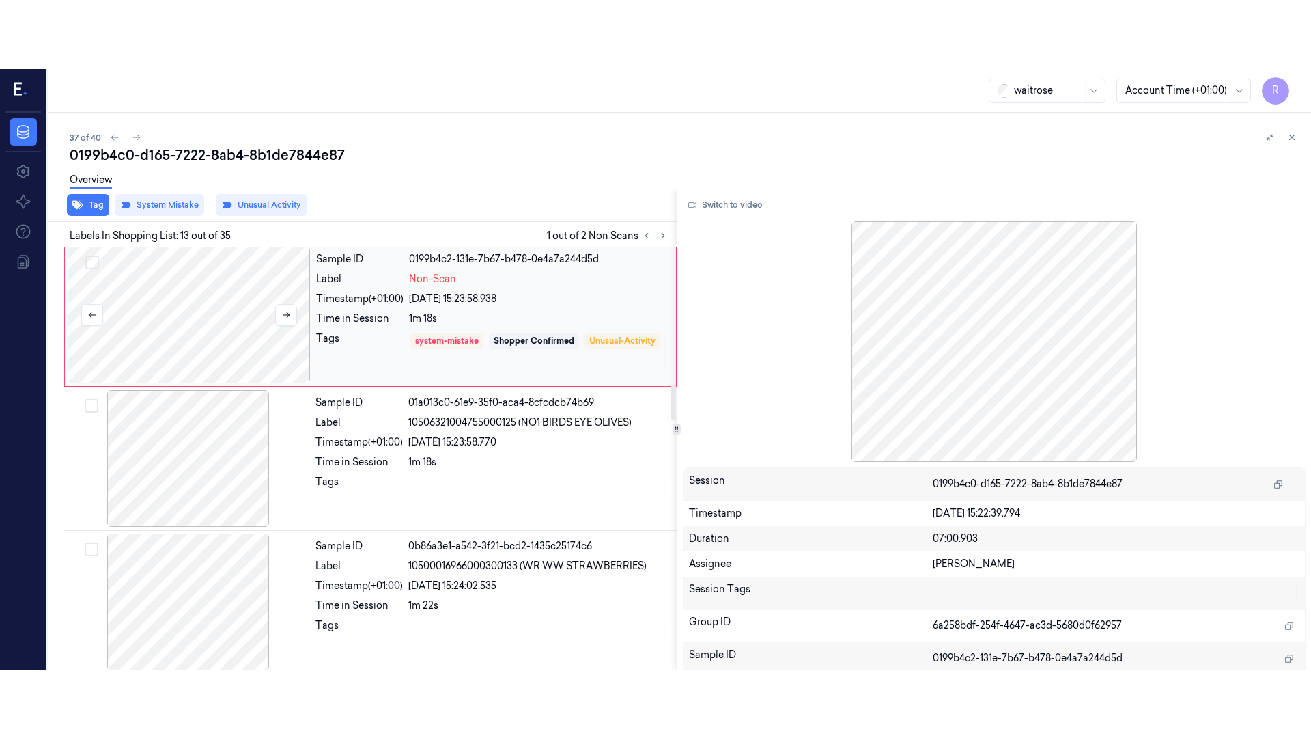
scroll to position [1581, 0]
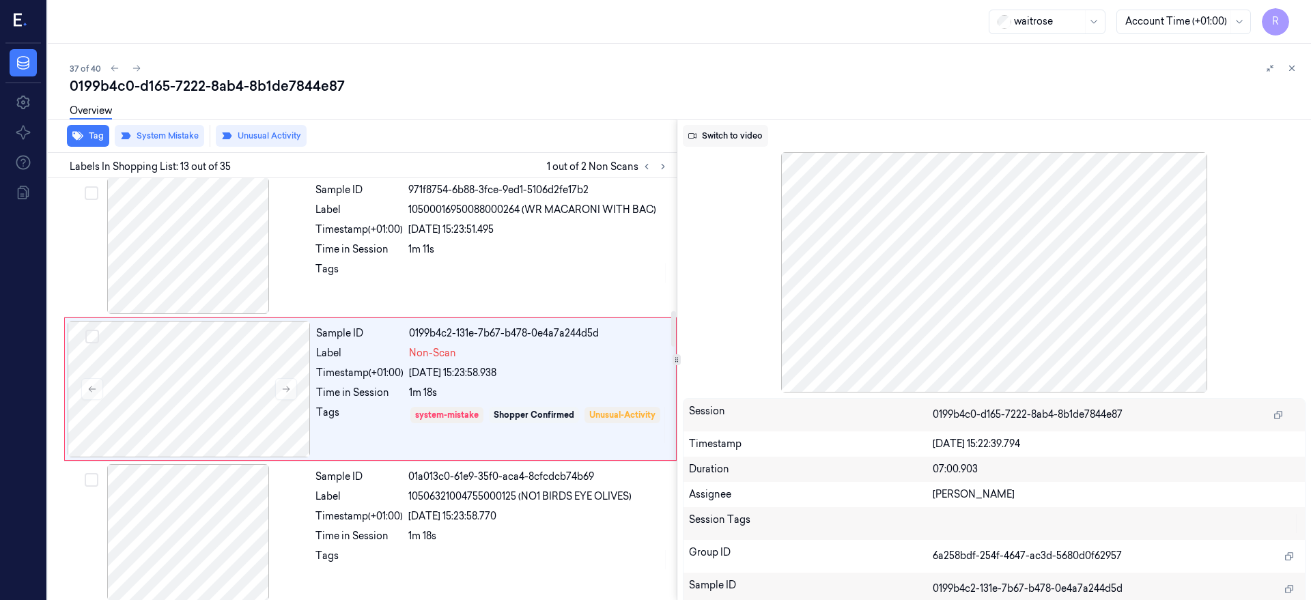
click at [735, 138] on button "Switch to video" at bounding box center [725, 136] width 85 height 22
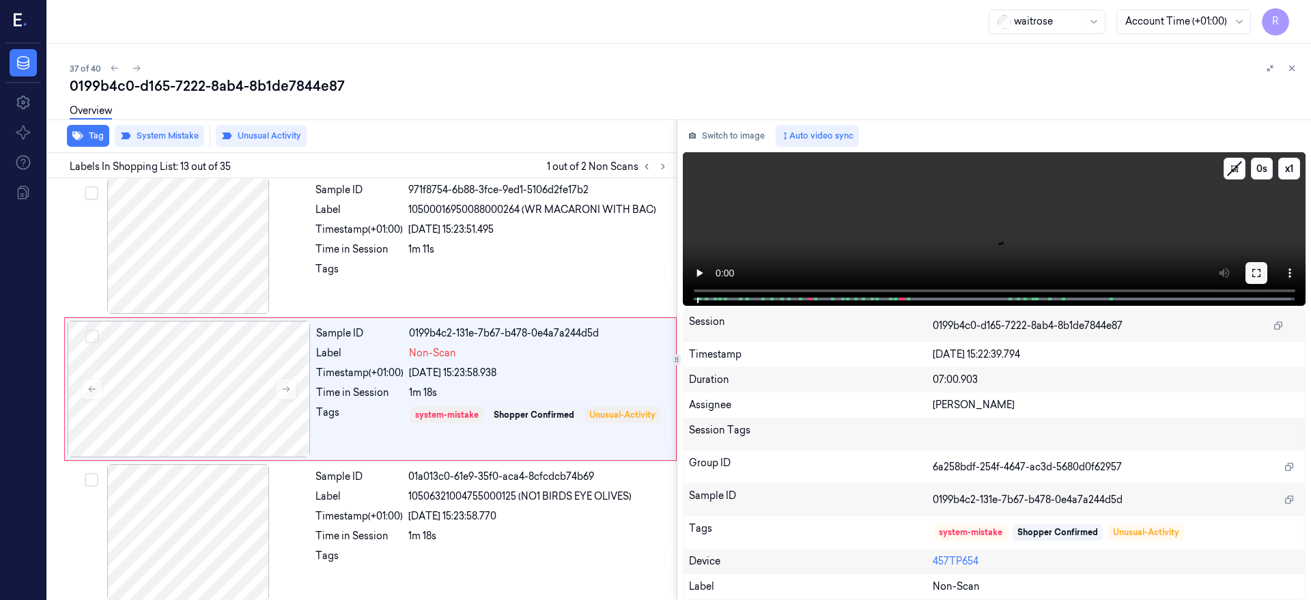
click at [1261, 275] on icon at bounding box center [1256, 273] width 8 height 8
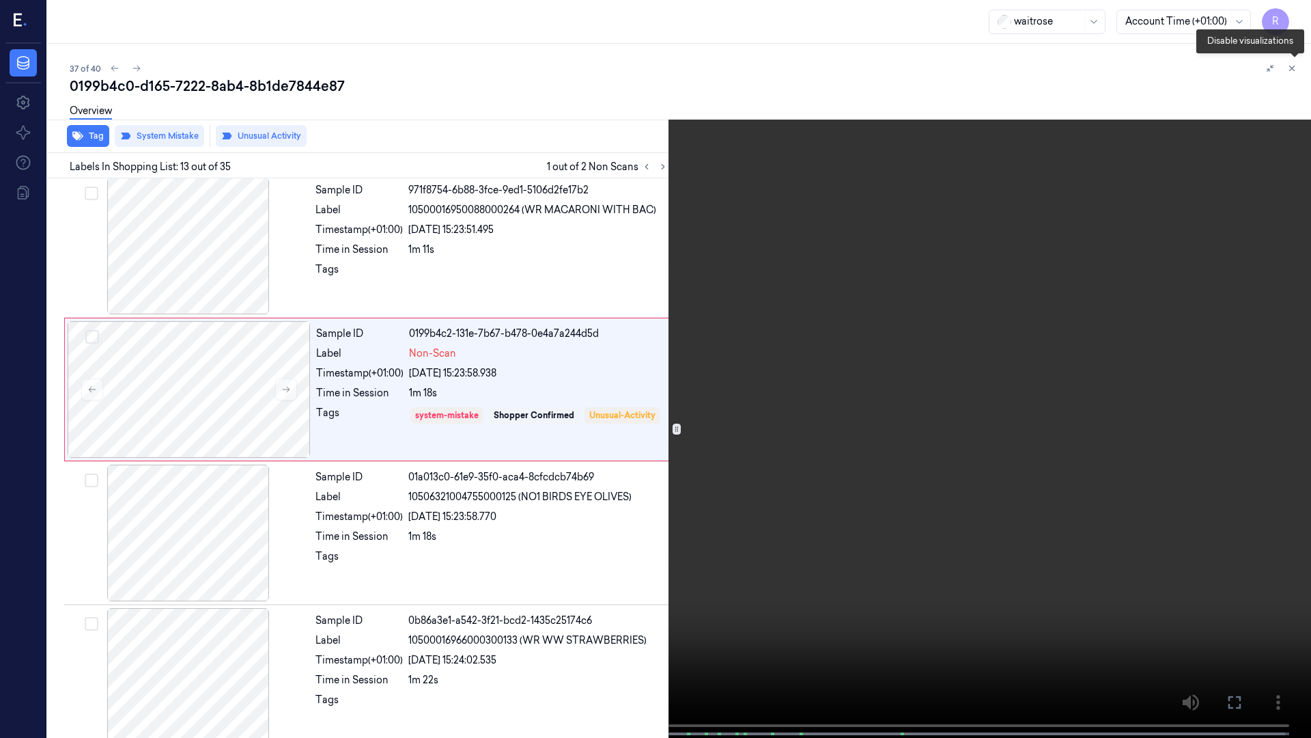
click at [1300, 81] on icon at bounding box center [1295, 71] width 20 height 20
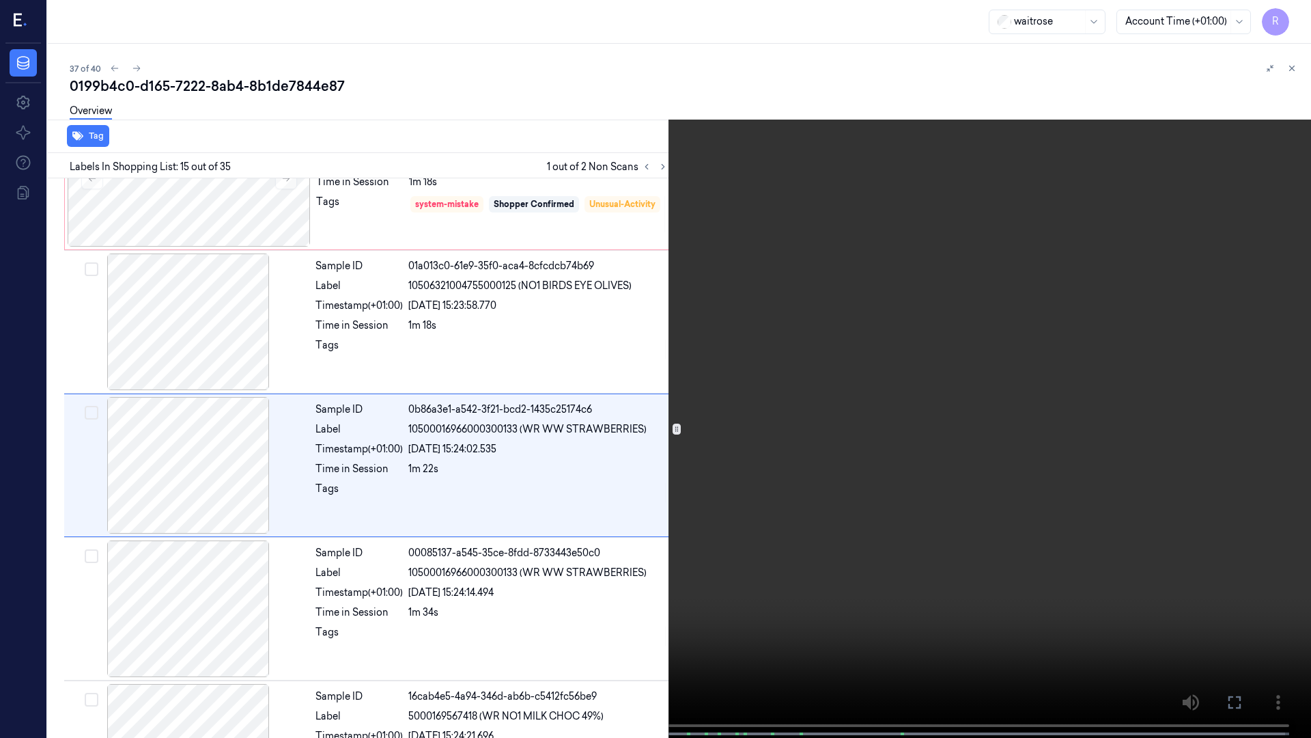
scroll to position [1799, 0]
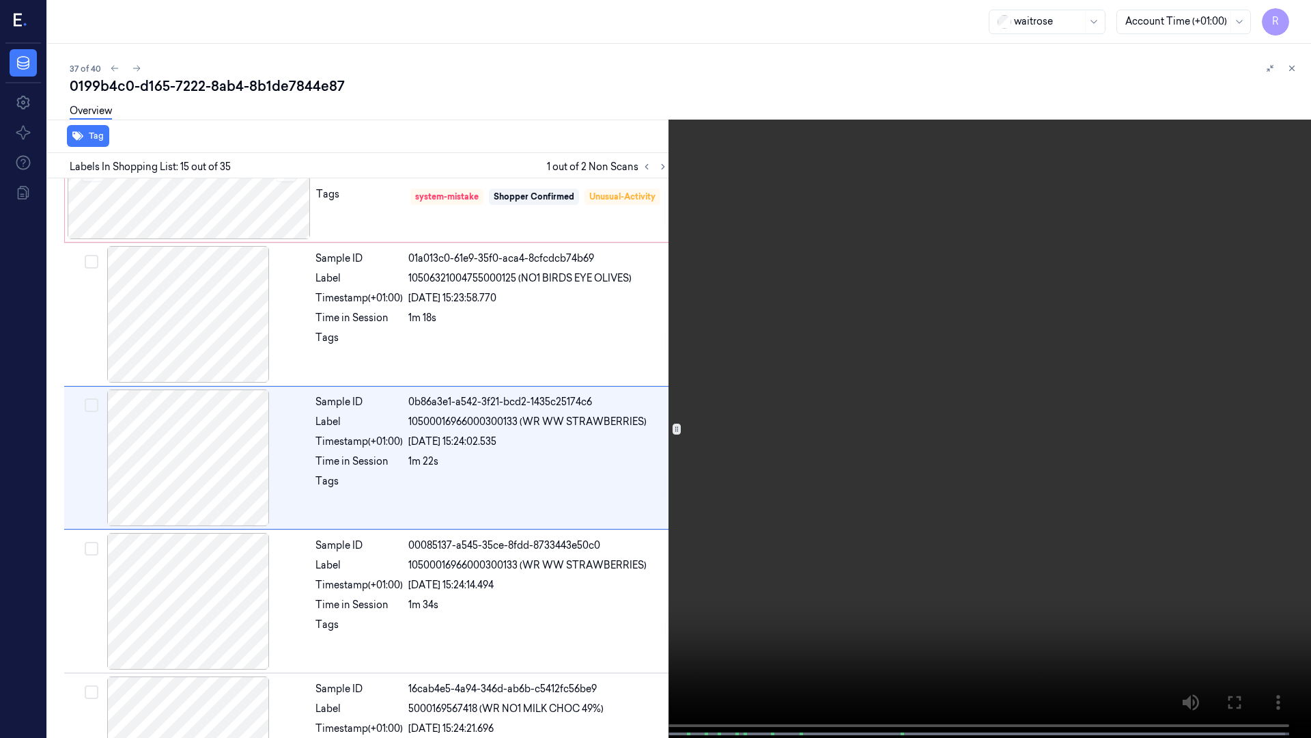
click at [241, 600] on span at bounding box center [242, 733] width 2 height 7
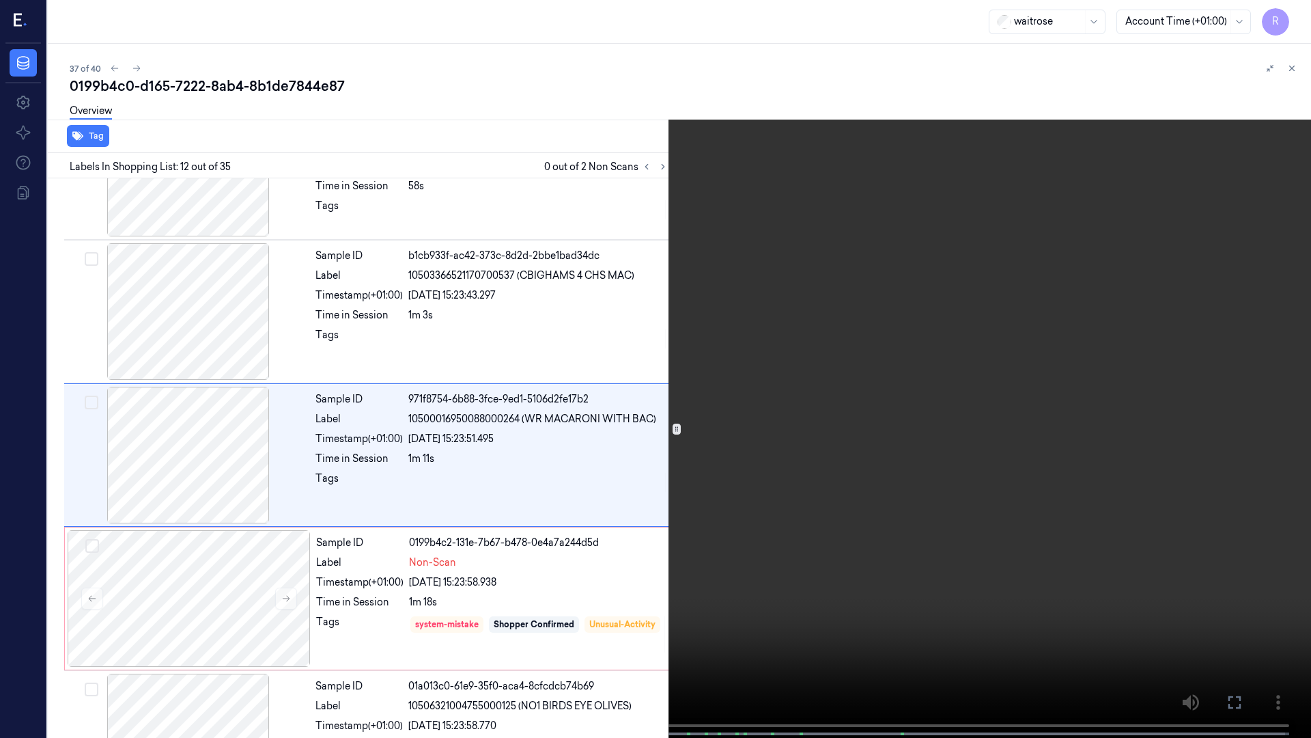
scroll to position [1369, 0]
click at [217, 600] on span at bounding box center [217, 733] width 2 height 7
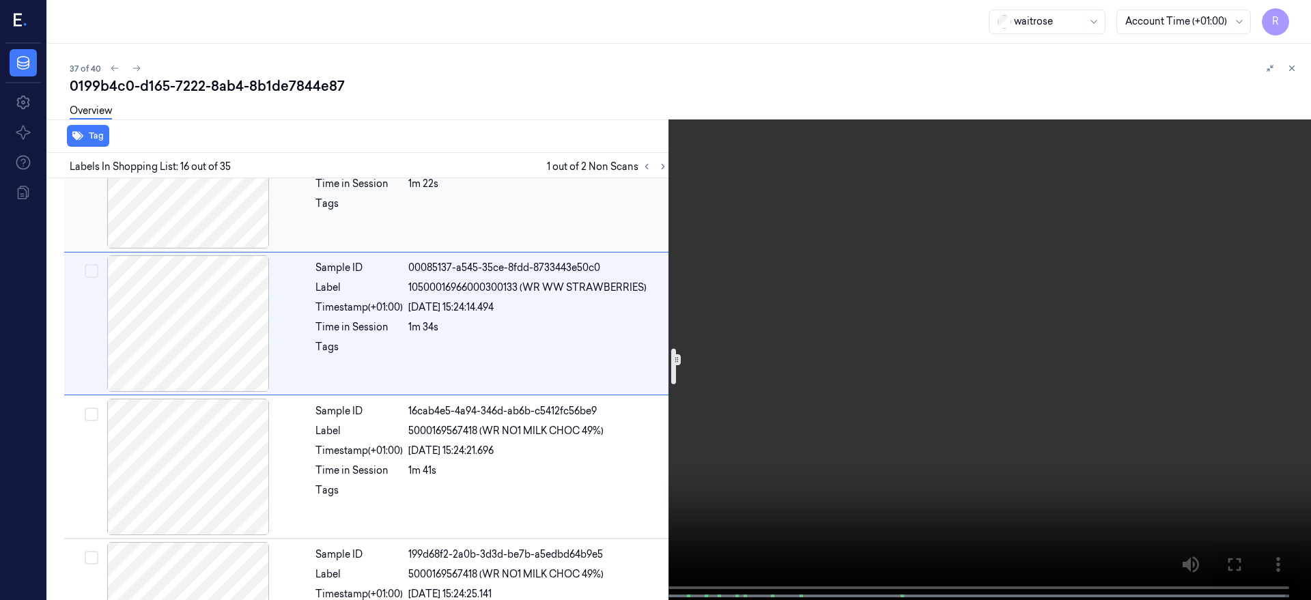
scroll to position [2028, 0]
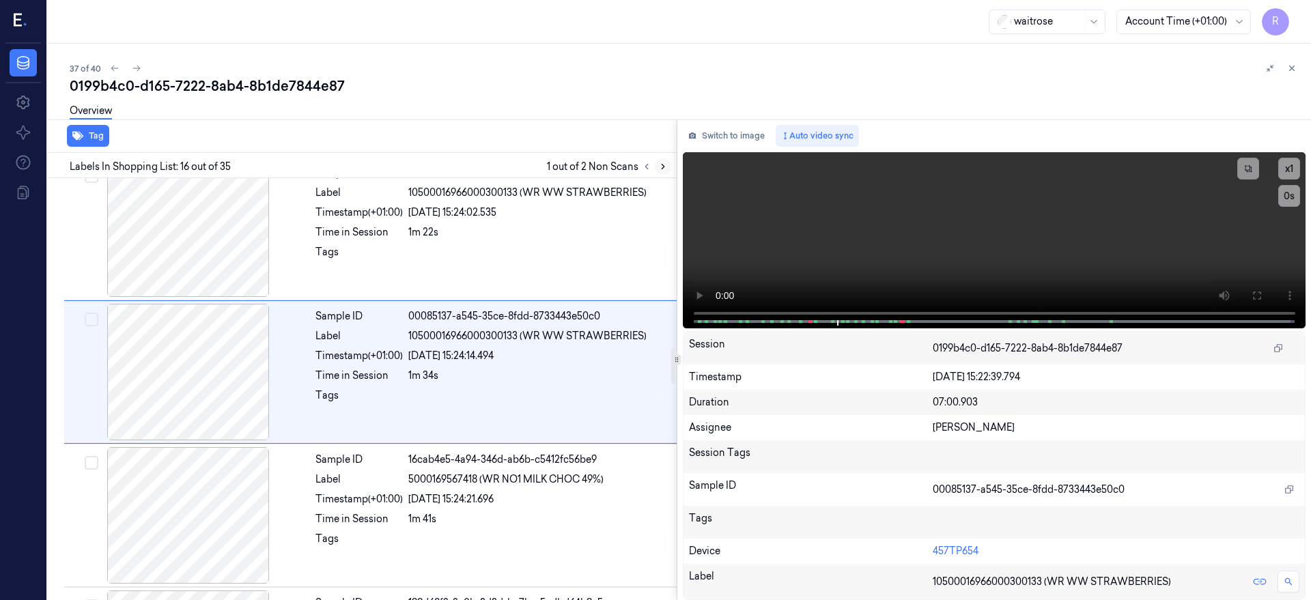
click at [664, 167] on icon at bounding box center [663, 167] width 3 height 5
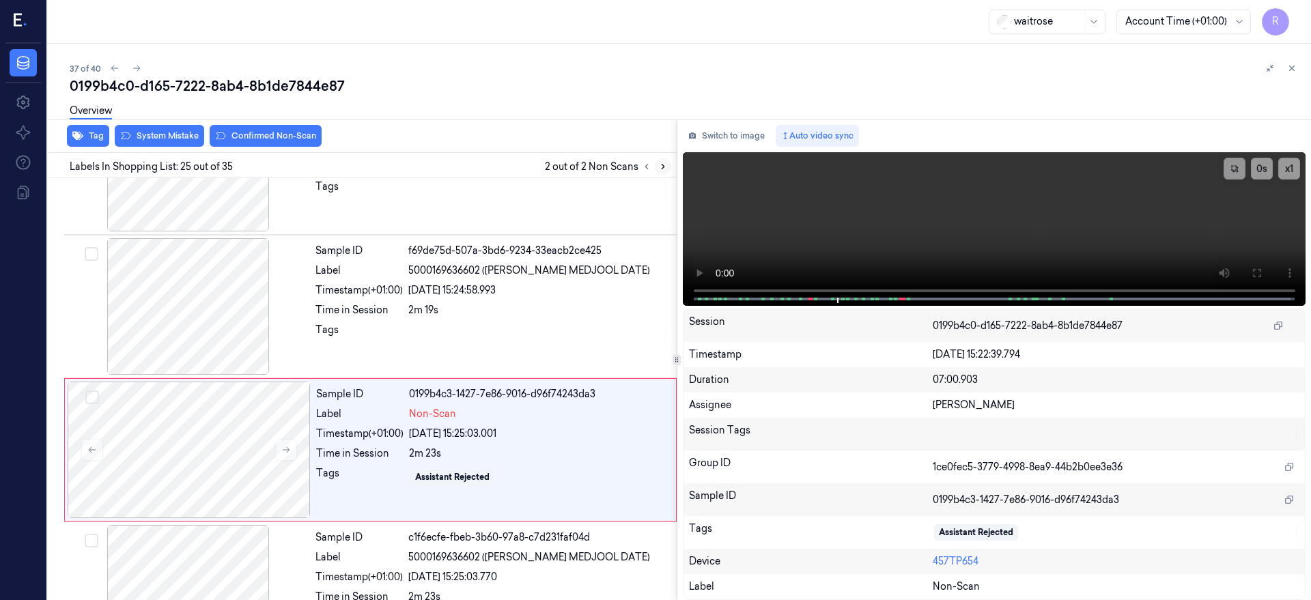
scroll to position [3302, 0]
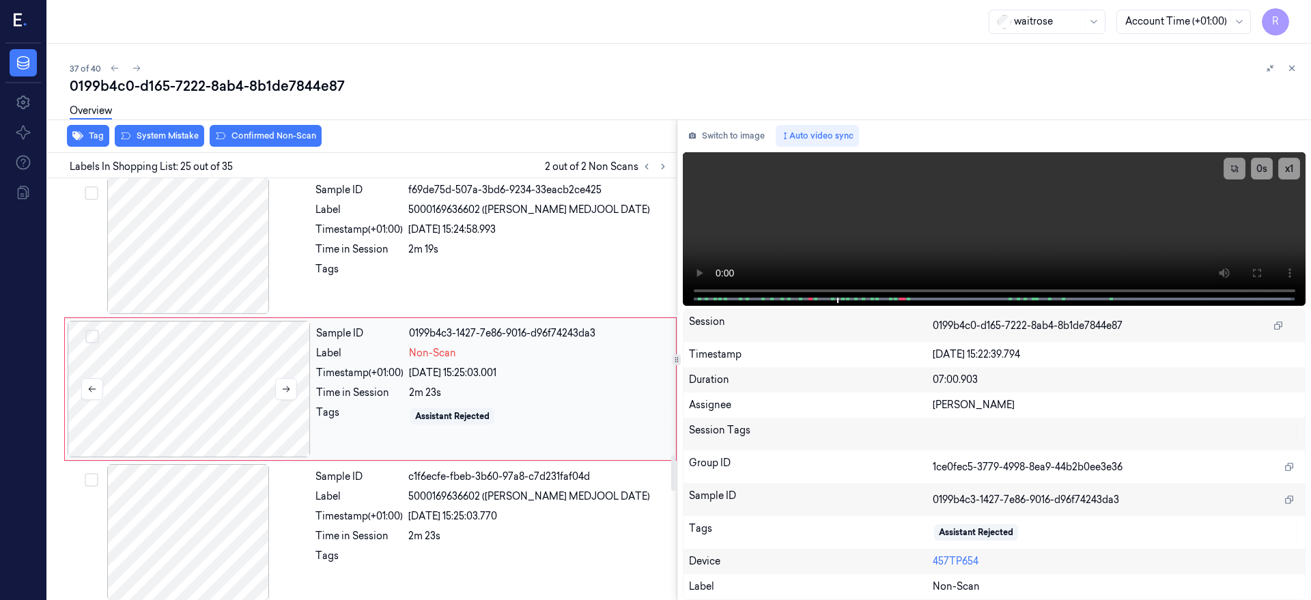
click at [177, 403] on div at bounding box center [189, 389] width 243 height 137
click at [287, 391] on icon at bounding box center [287, 390] width 8 height 6
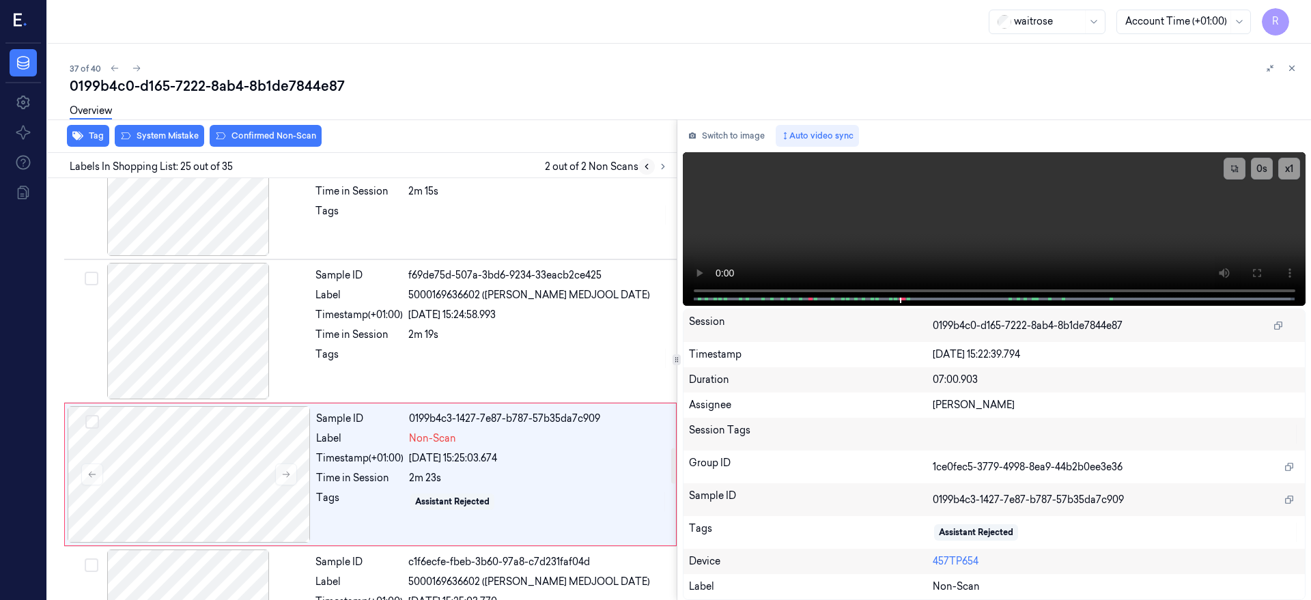
click at [648, 167] on icon at bounding box center [646, 167] width 3 height 5
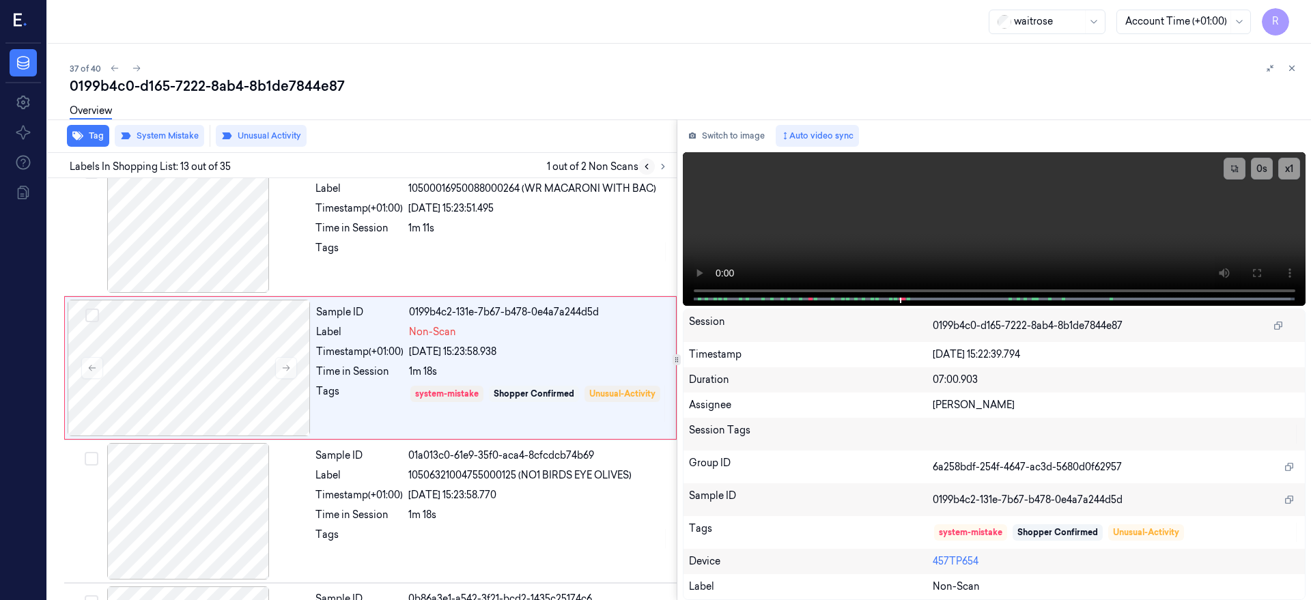
scroll to position [1581, 0]
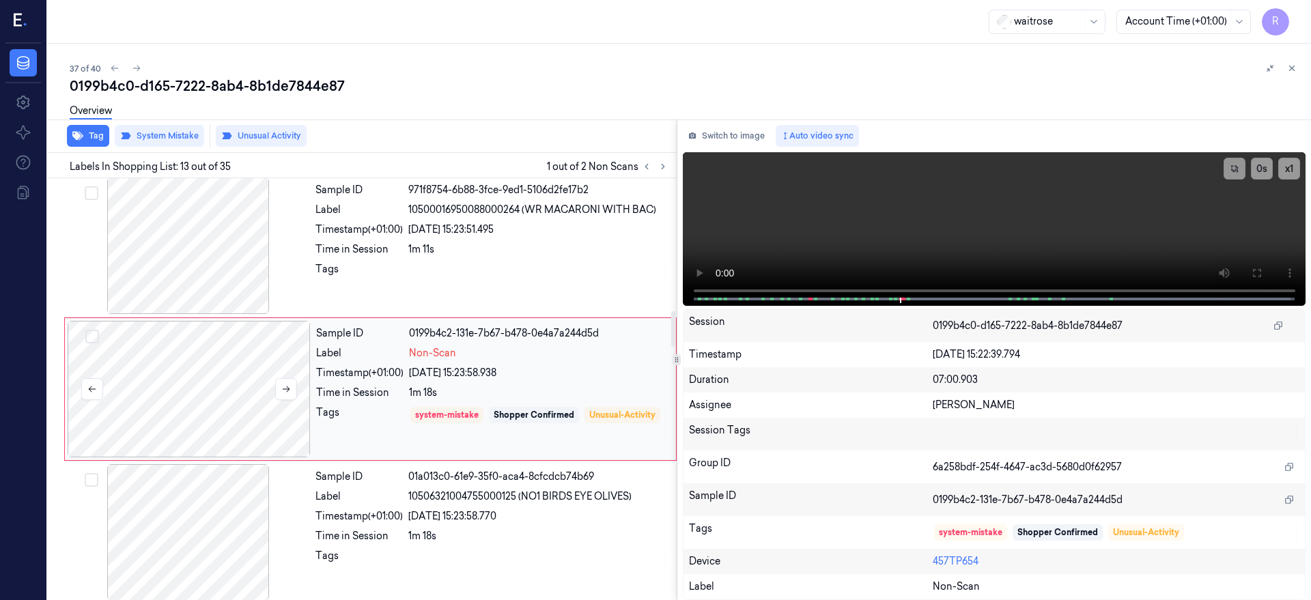
click at [191, 389] on div at bounding box center [189, 389] width 243 height 137
click at [277, 393] on button at bounding box center [286, 389] width 22 height 22
click at [763, 135] on button "Switch to image" at bounding box center [726, 136] width 87 height 22
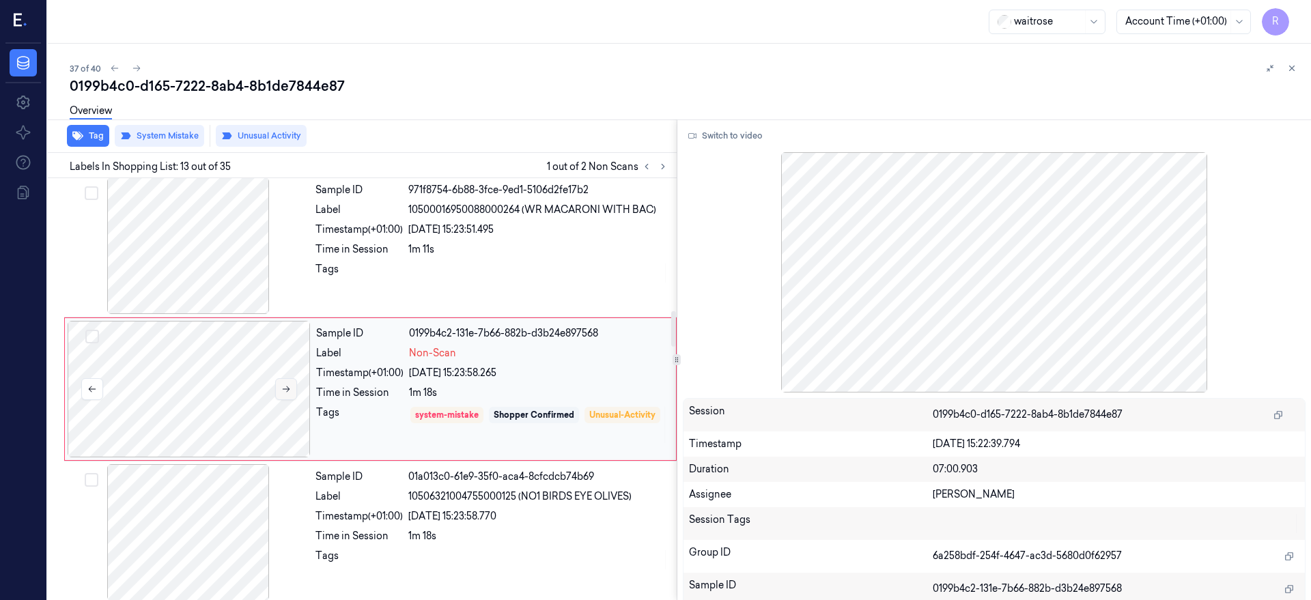
click at [290, 388] on icon at bounding box center [286, 389] width 10 height 10
click at [286, 389] on icon at bounding box center [287, 390] width 8 height 6
